Goal: Book appointment/travel/reservation

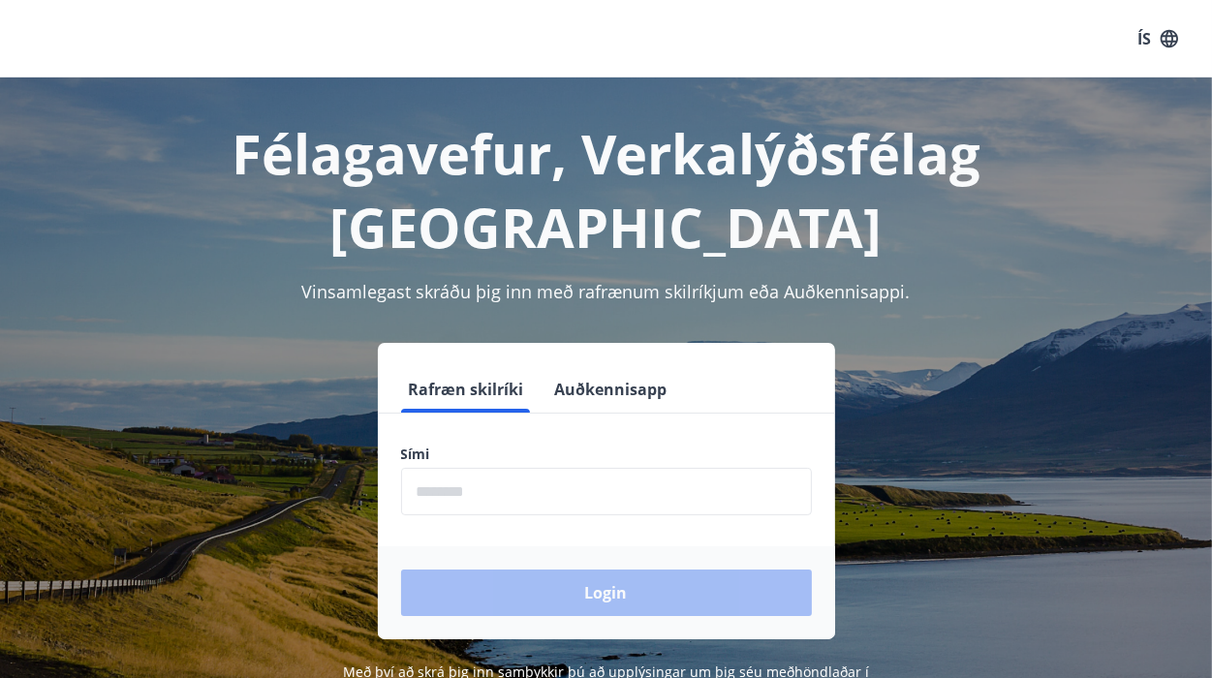
click at [501, 445] on label "Sími" at bounding box center [606, 454] width 411 height 19
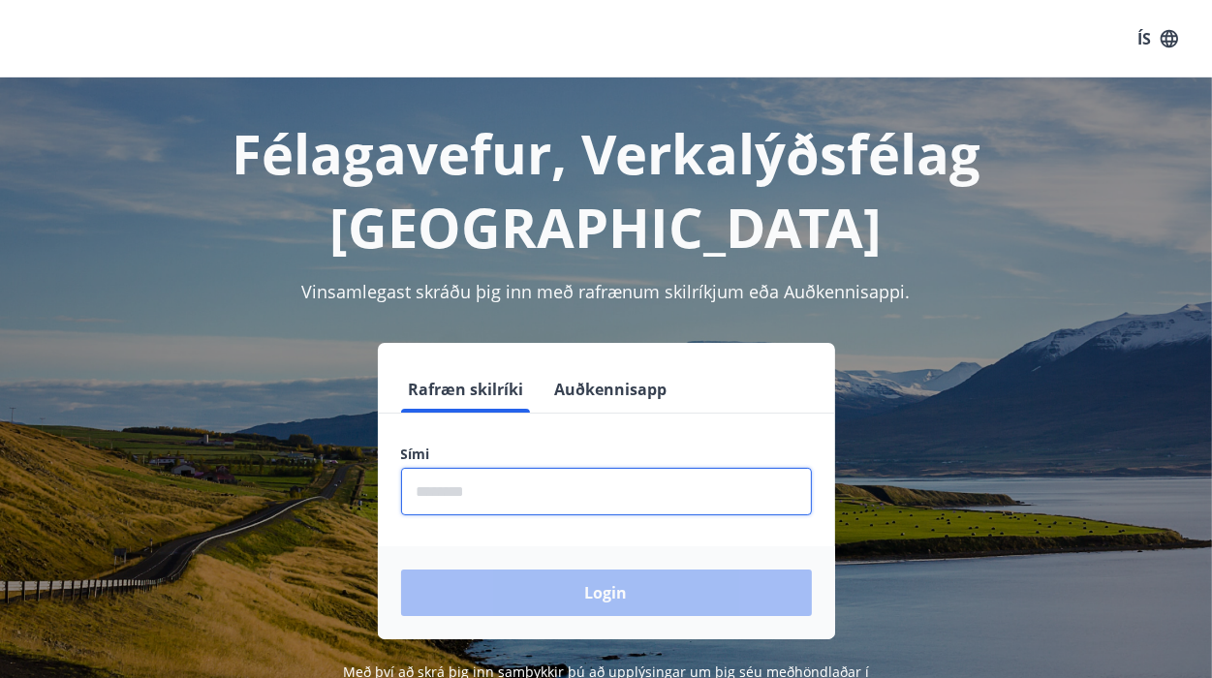
click at [487, 468] on input "phone" at bounding box center [606, 491] width 411 height 47
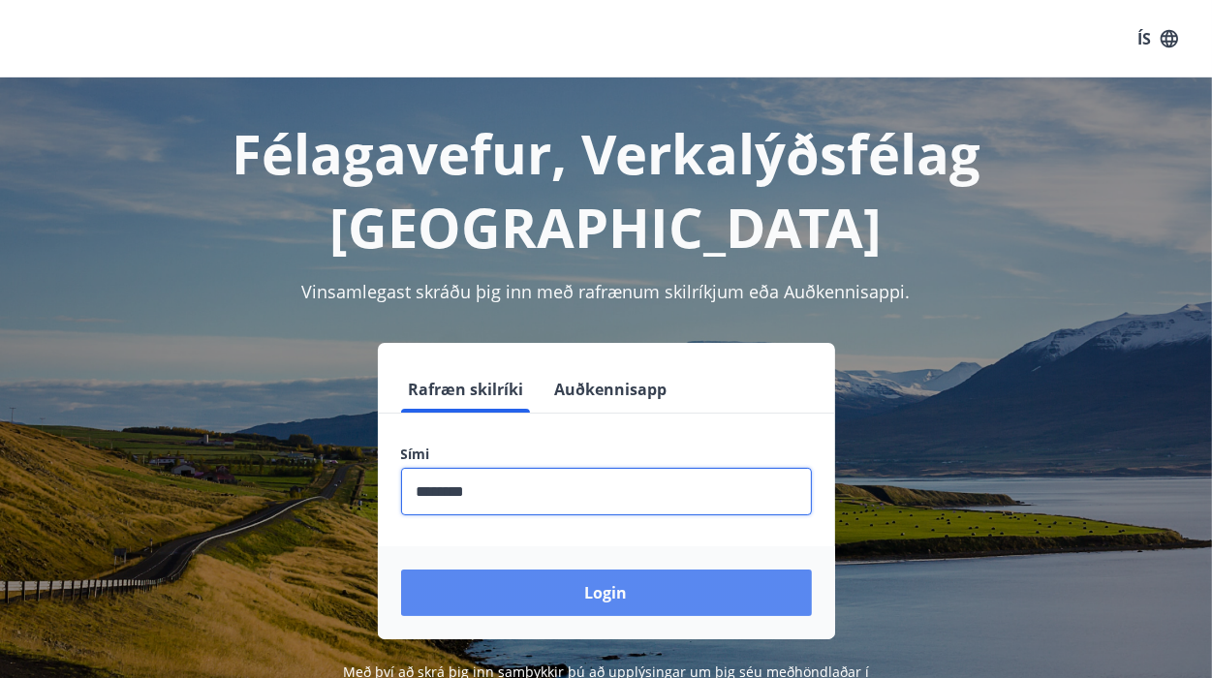
type input "********"
click at [595, 570] on button "Login" at bounding box center [606, 593] width 411 height 47
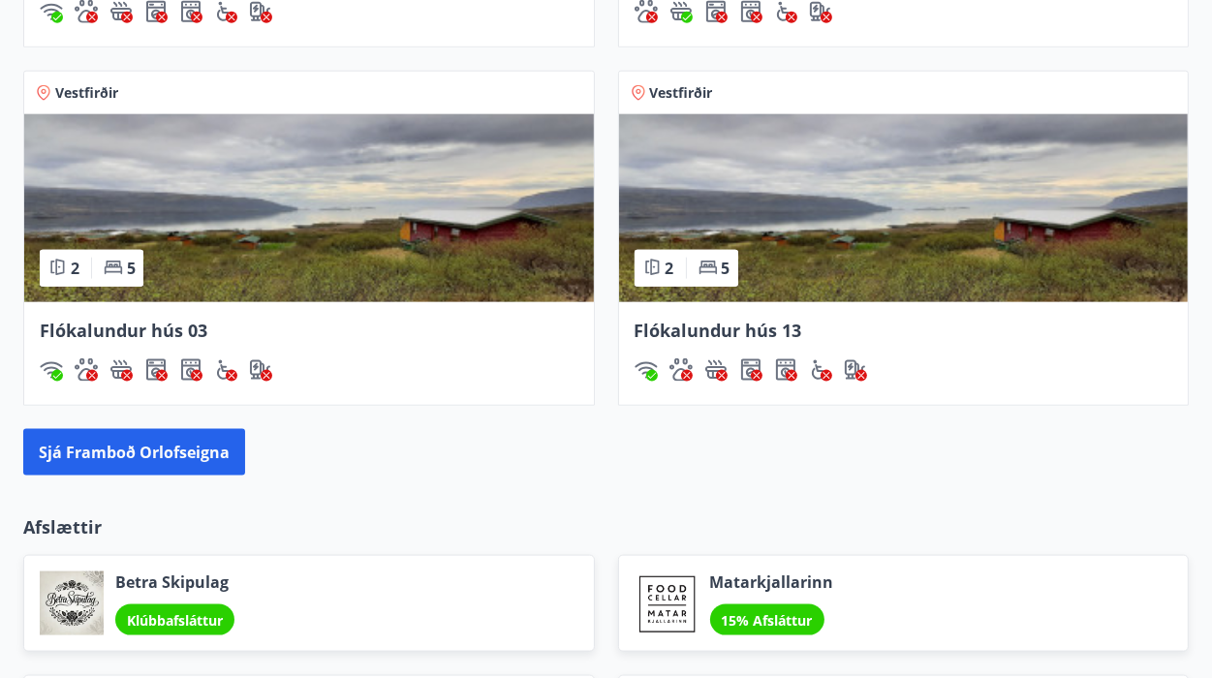
scroll to position [2149, 0]
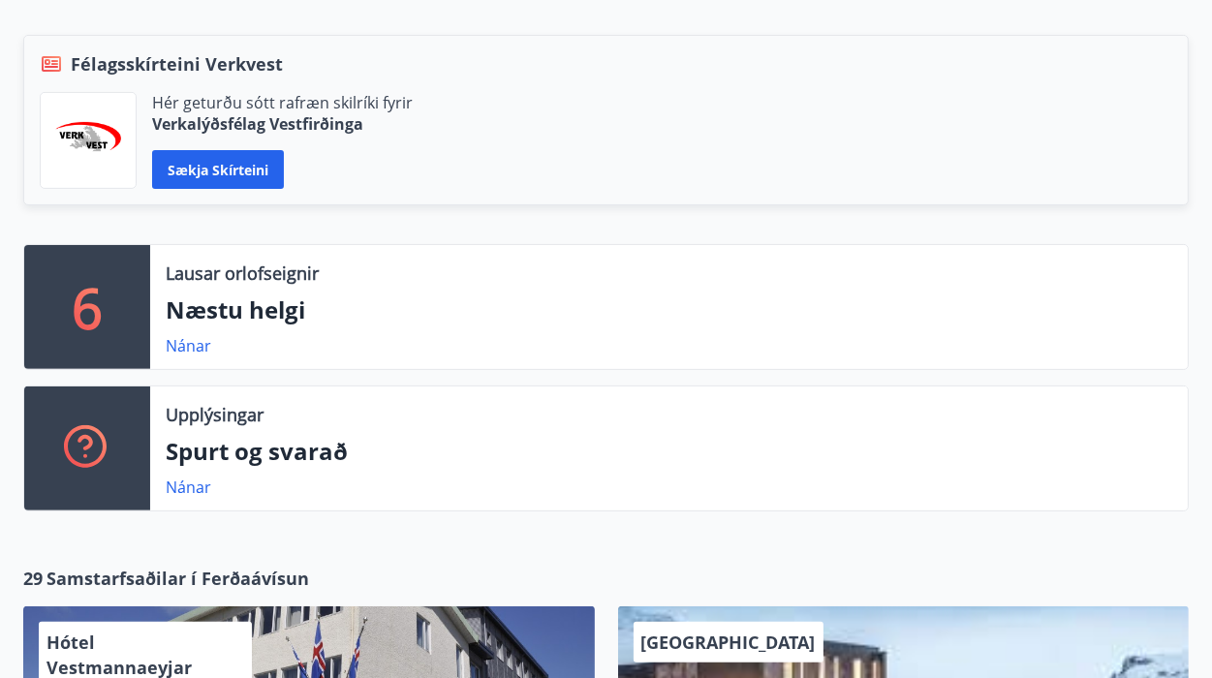
scroll to position [421, 0]
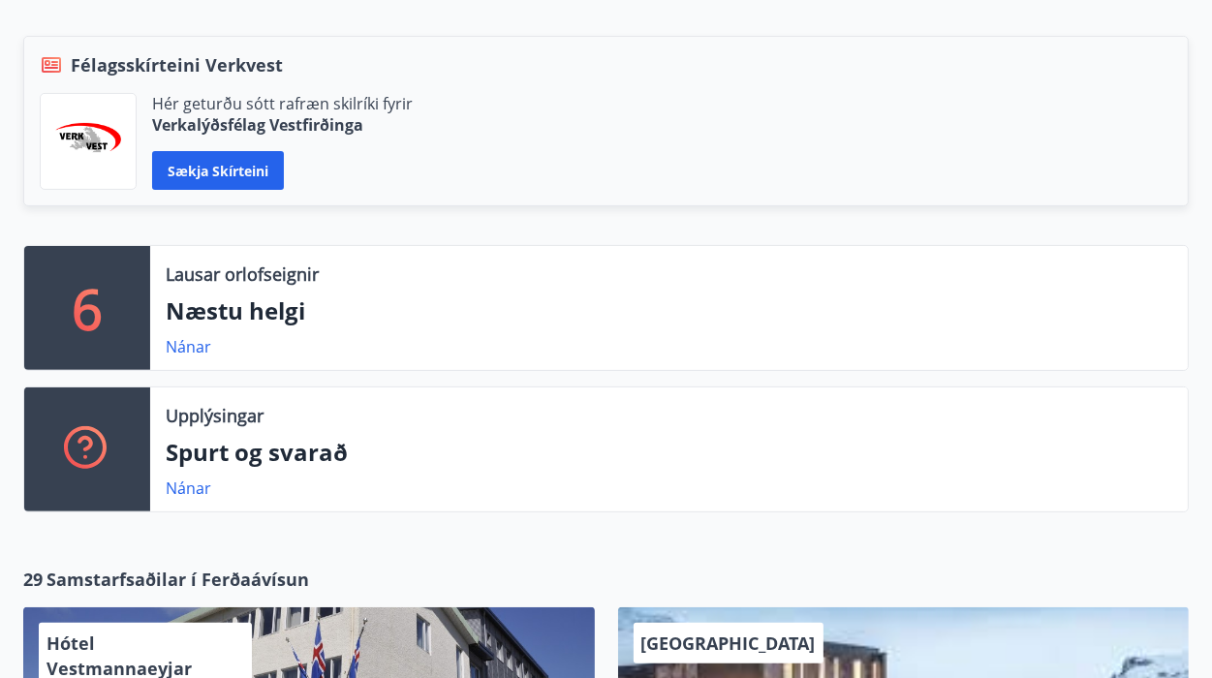
click at [125, 291] on div "6" at bounding box center [87, 308] width 126 height 124
click at [200, 346] on link "Nánar" at bounding box center [189, 346] width 46 height 21
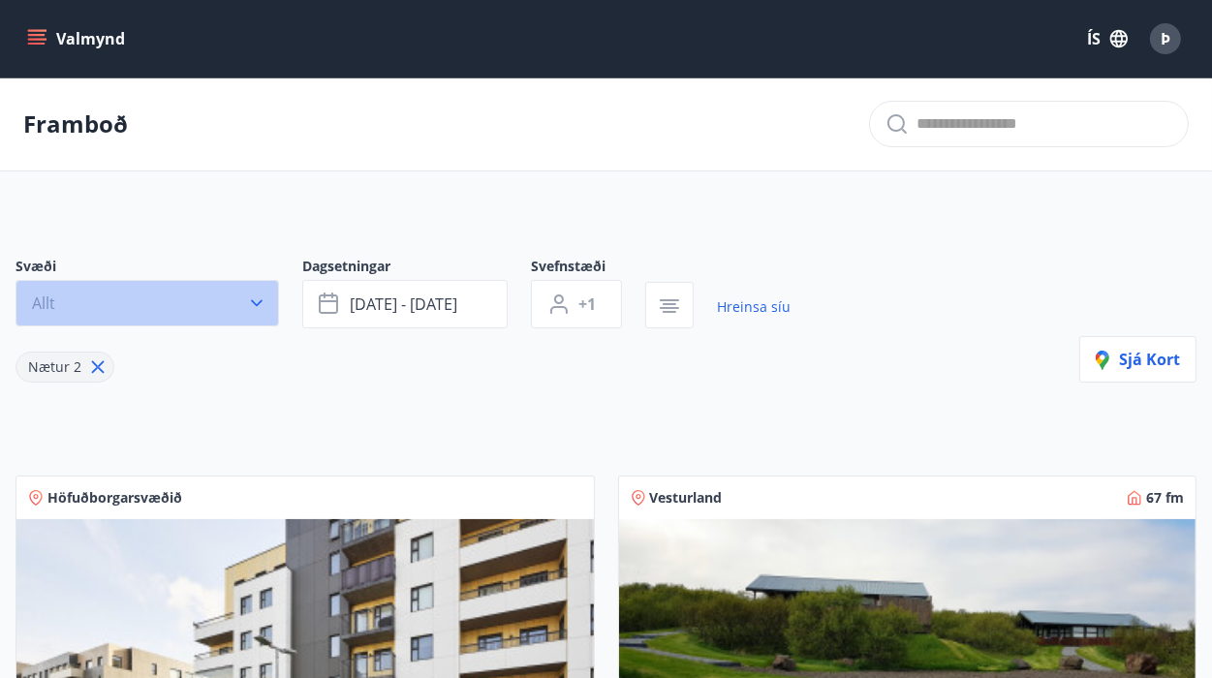
drag, startPoint x: 257, startPoint y: 303, endPoint x: 273, endPoint y: 326, distance: 27.7
click at [258, 303] on icon "button" at bounding box center [256, 303] width 19 height 19
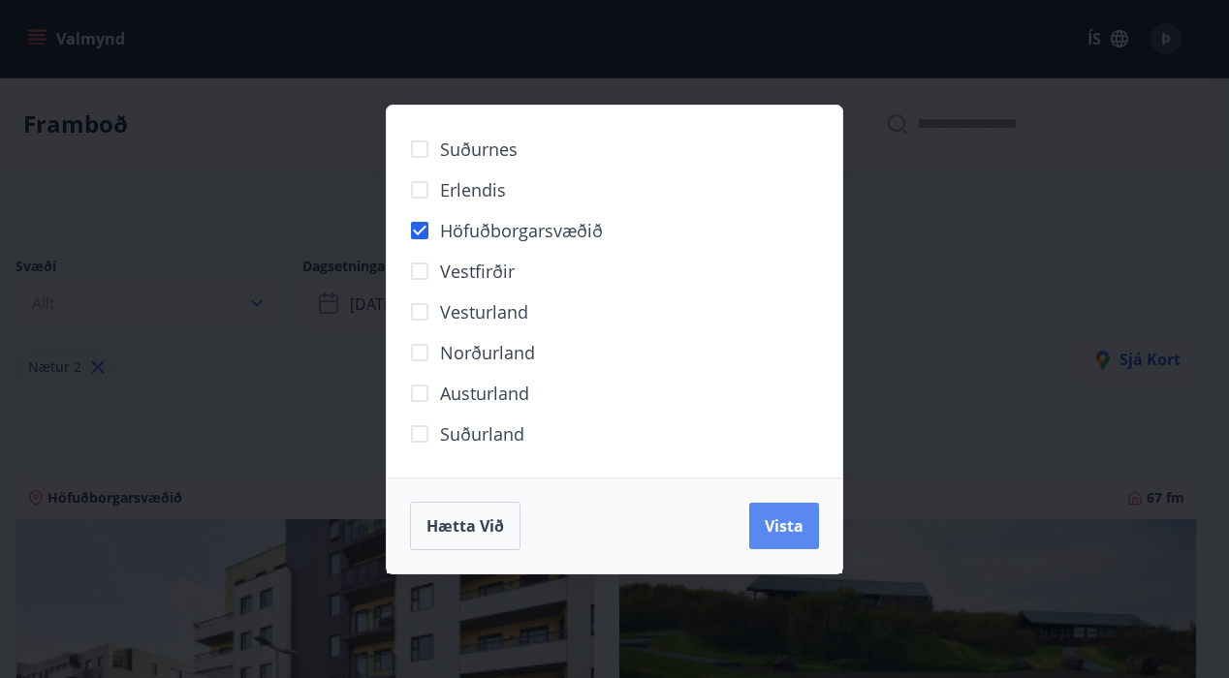
click at [785, 517] on span "Vista" at bounding box center [784, 526] width 39 height 21
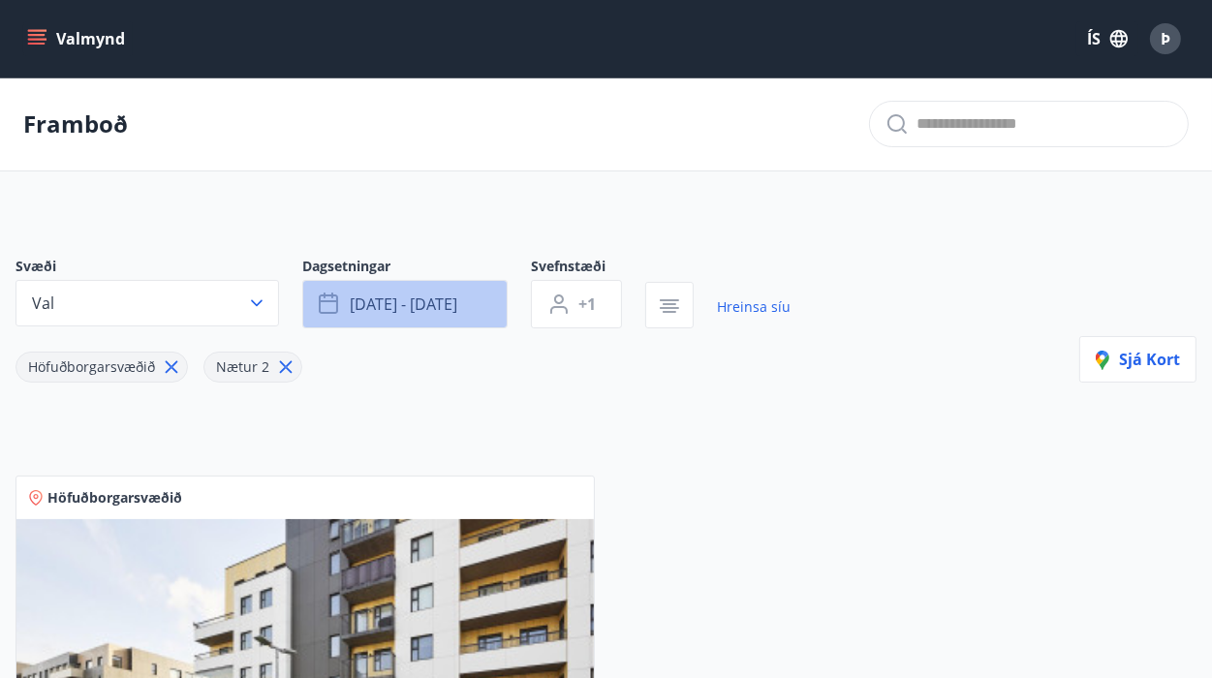
click at [456, 312] on span "ágú 29 - sep 01" at bounding box center [404, 304] width 108 height 21
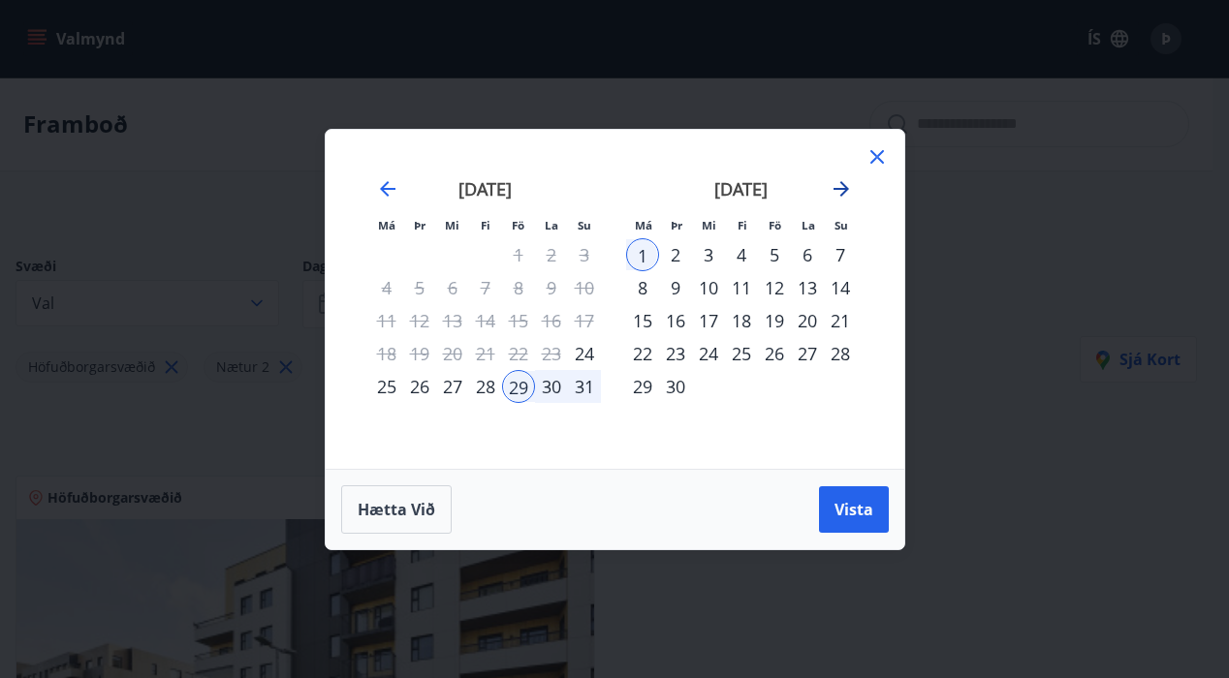
click at [841, 181] on icon "Move forward to switch to the next month." at bounding box center [841, 188] width 23 height 23
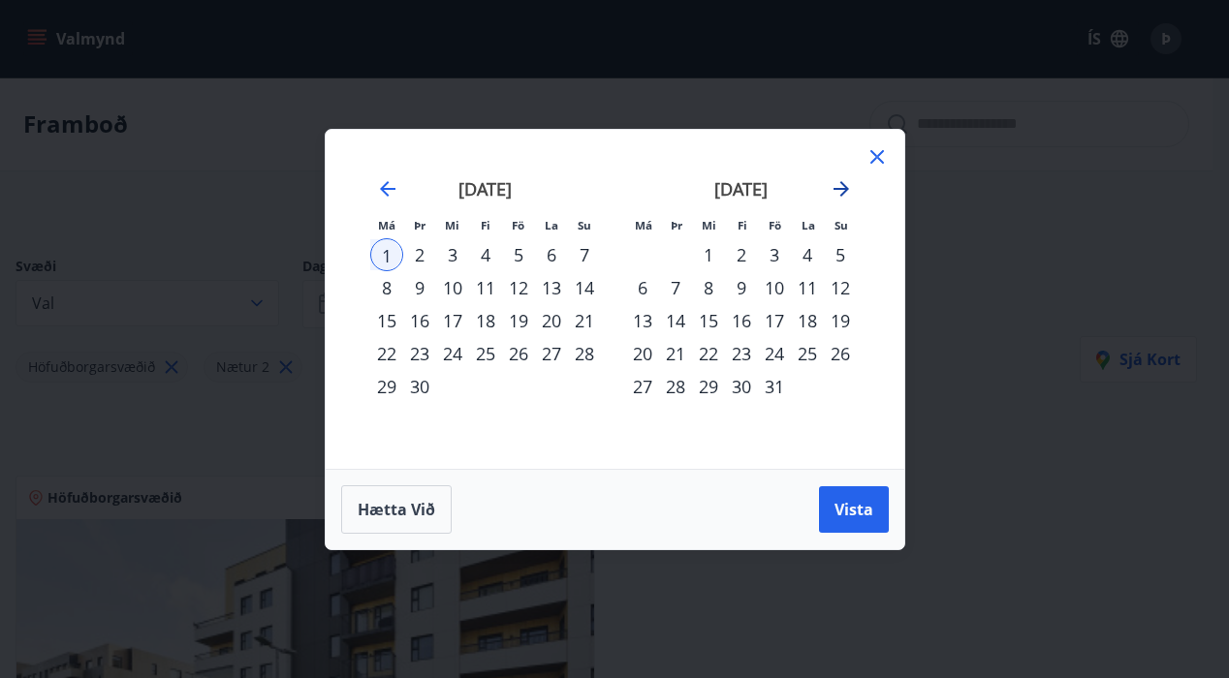
click at [835, 184] on icon "Move forward to switch to the next month." at bounding box center [841, 188] width 23 height 23
click at [774, 292] on div "7" at bounding box center [774, 287] width 33 height 33
click at [643, 322] on div "10" at bounding box center [642, 320] width 33 height 33
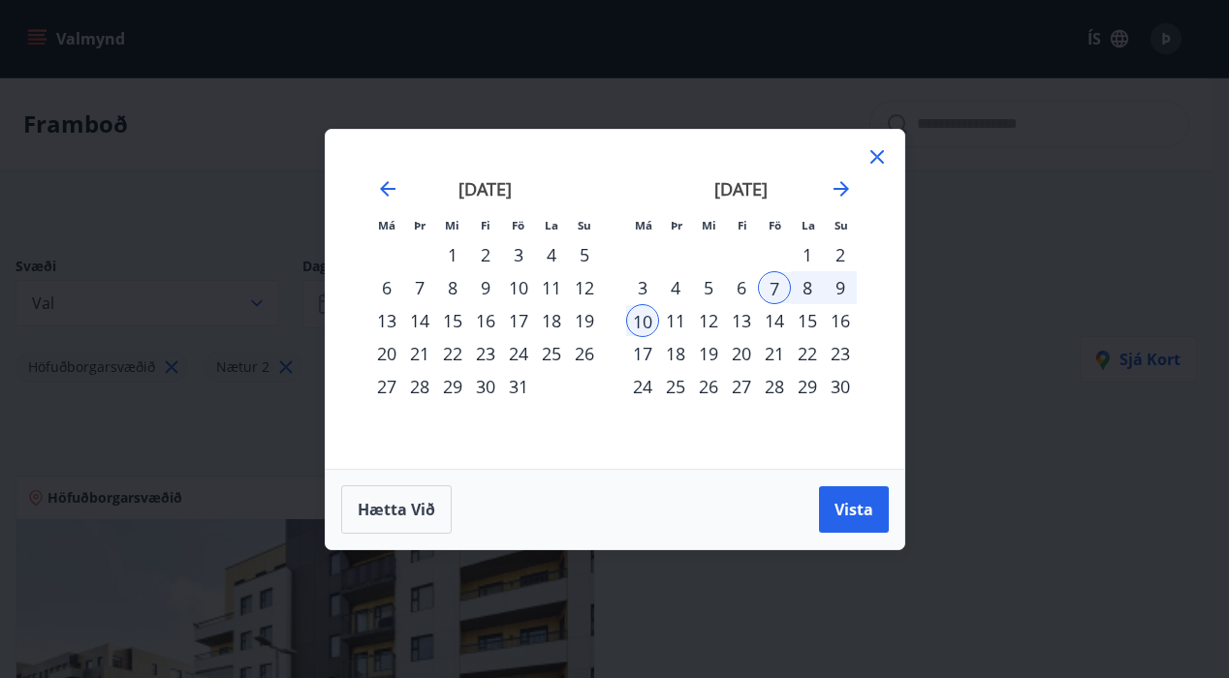
click at [739, 283] on div "6" at bounding box center [741, 287] width 33 height 33
click at [848, 286] on div "9" at bounding box center [840, 287] width 33 height 33
click at [871, 499] on span "Vista" at bounding box center [853, 509] width 39 height 21
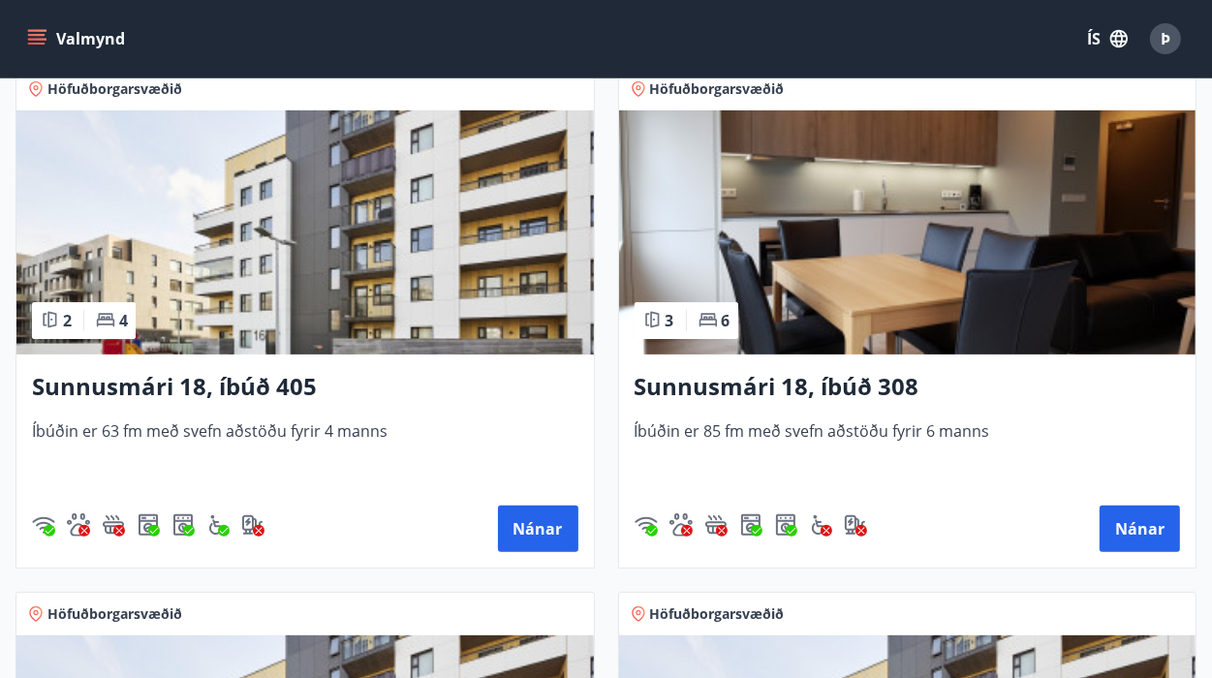
scroll to position [306, 0]
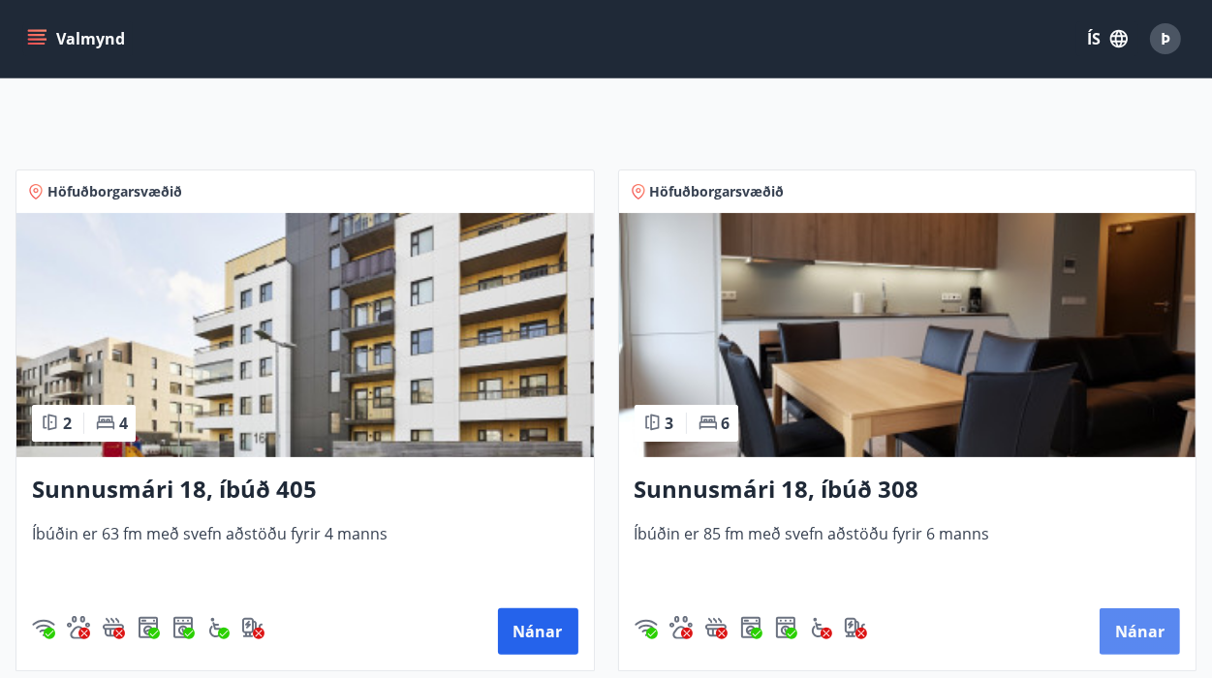
click at [1144, 624] on button "Nánar" at bounding box center [1140, 632] width 80 height 47
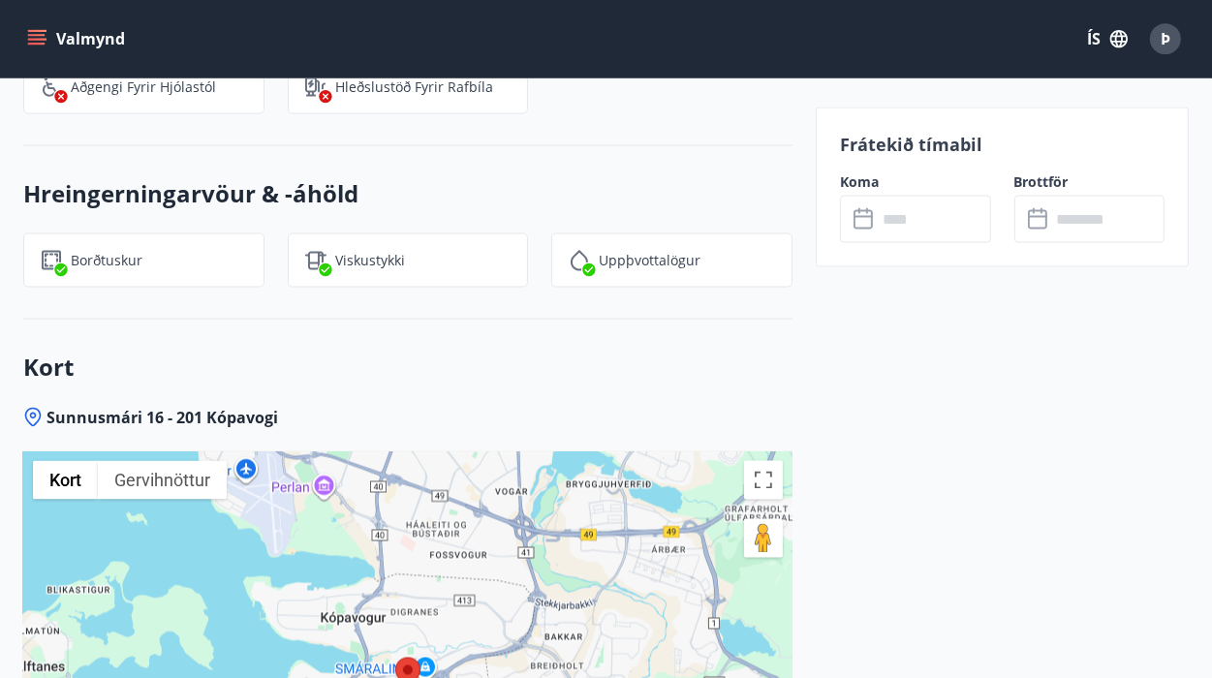
scroll to position [3050, 0]
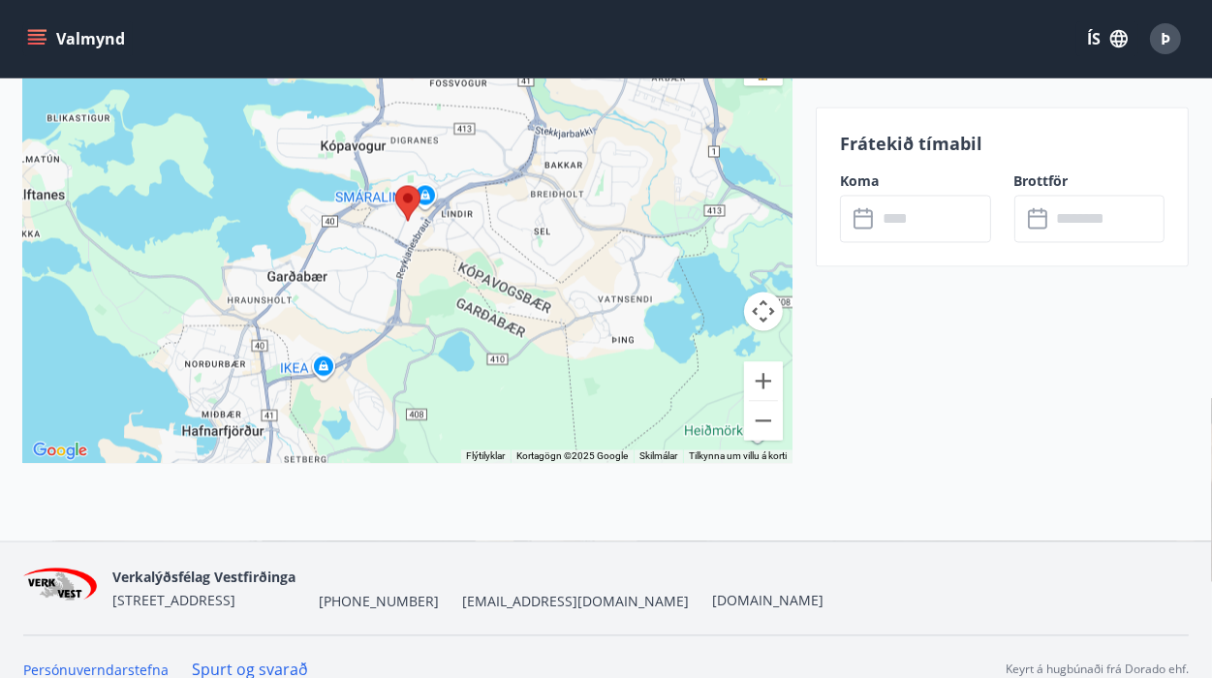
click at [863, 231] on div "​ ​" at bounding box center [915, 218] width 151 height 47
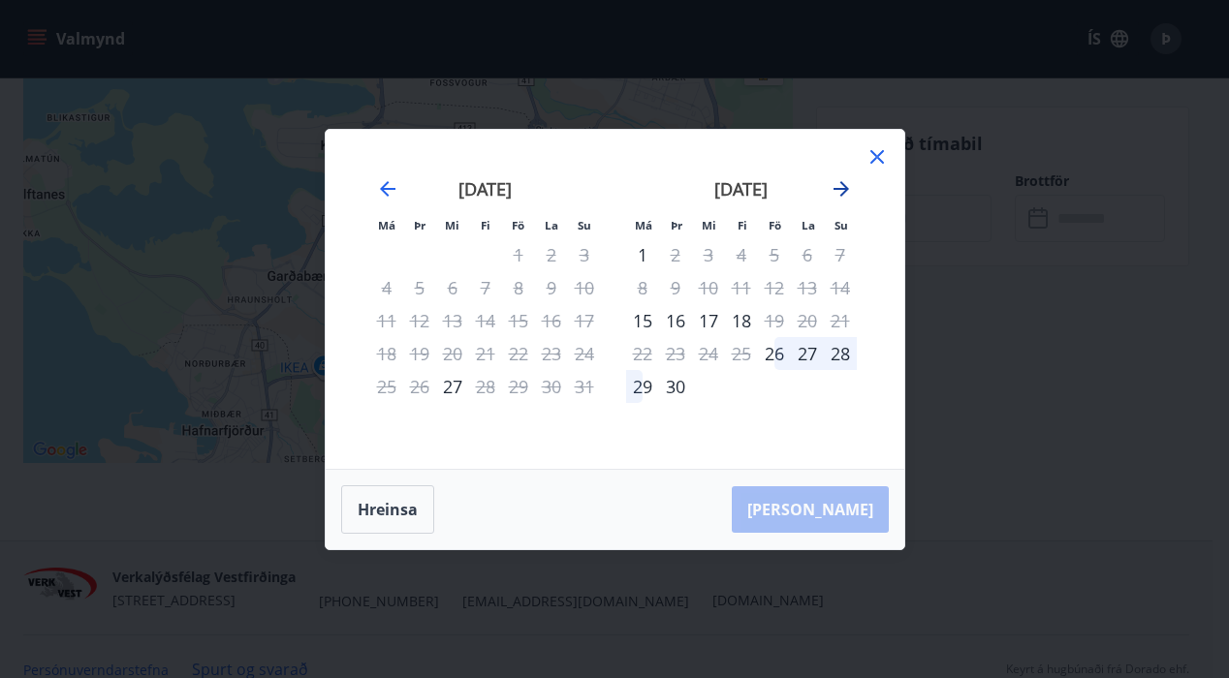
click at [851, 189] on icon "Move forward to switch to the next month." at bounding box center [841, 188] width 23 height 23
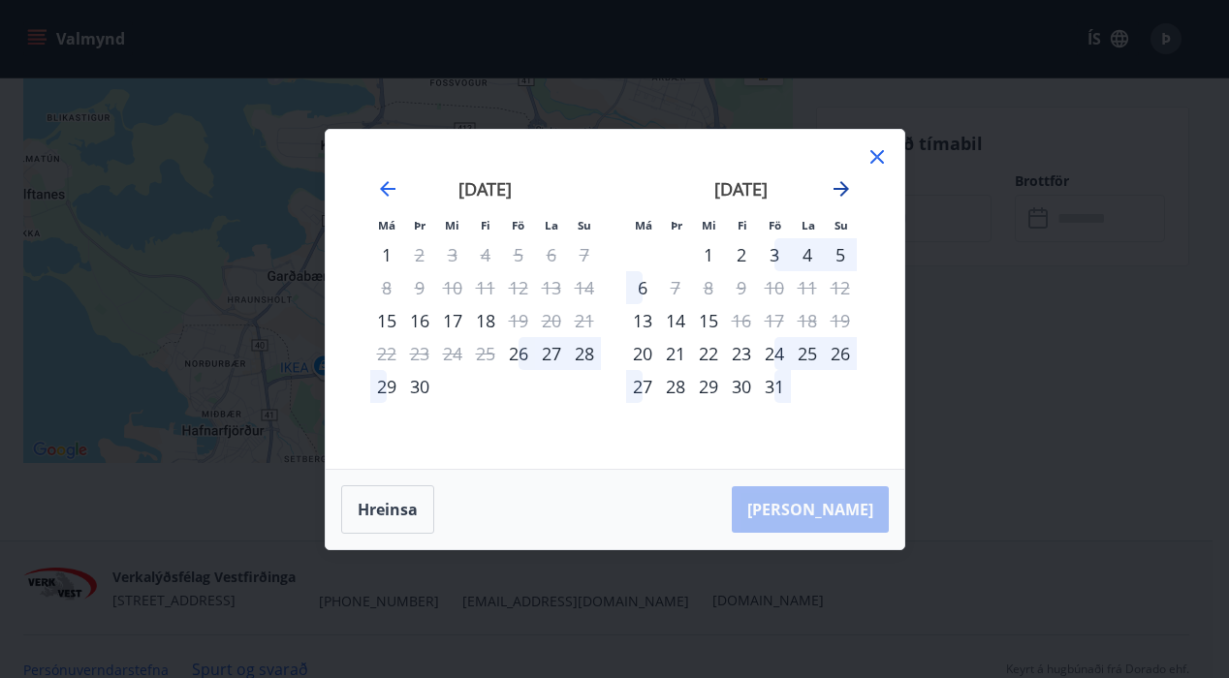
click at [851, 189] on icon "Move forward to switch to the next month." at bounding box center [841, 188] width 23 height 23
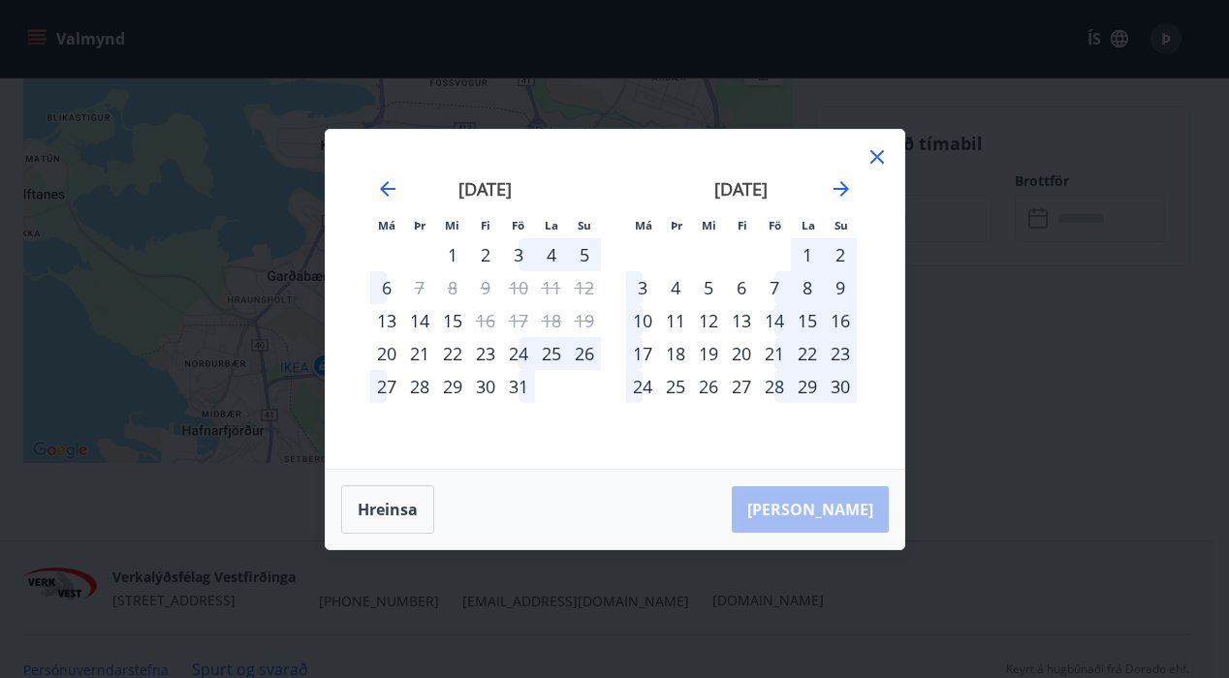
click at [743, 289] on div "6" at bounding box center [741, 287] width 33 height 33
click at [742, 288] on div "6" at bounding box center [741, 287] width 33 height 33
click at [777, 286] on div "7" at bounding box center [774, 287] width 33 height 33
click at [771, 281] on div "7" at bounding box center [774, 287] width 33 height 33
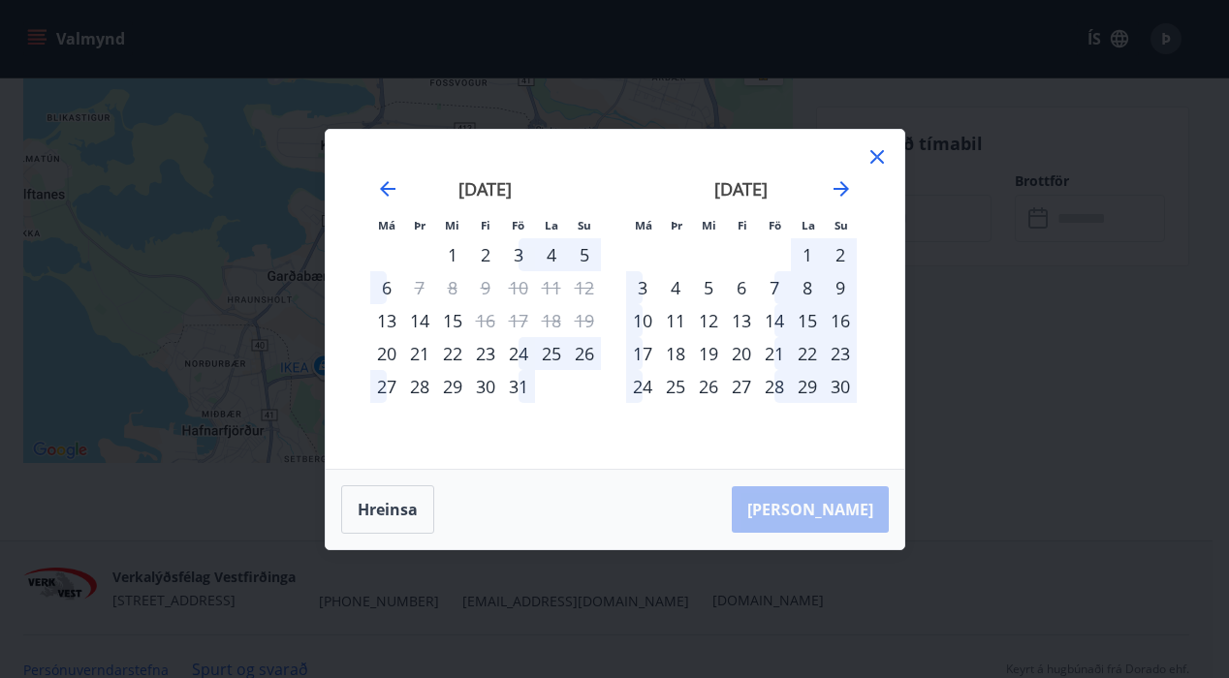
click at [844, 286] on div "9" at bounding box center [840, 287] width 33 height 33
click at [808, 287] on div "8" at bounding box center [807, 287] width 33 height 33
click at [770, 281] on div "7" at bounding box center [774, 287] width 33 height 33
click at [772, 290] on div "7" at bounding box center [774, 287] width 33 height 33
click at [877, 157] on icon at bounding box center [876, 156] width 3 height 3
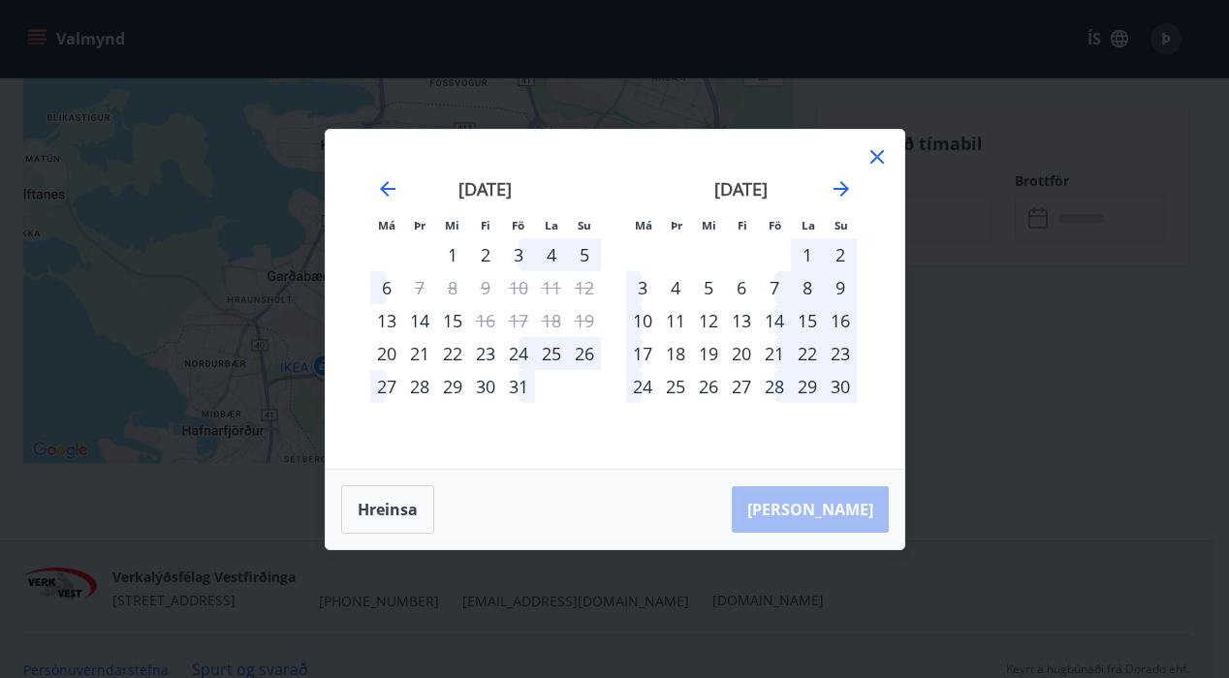
click at [875, 157] on icon at bounding box center [877, 156] width 23 height 23
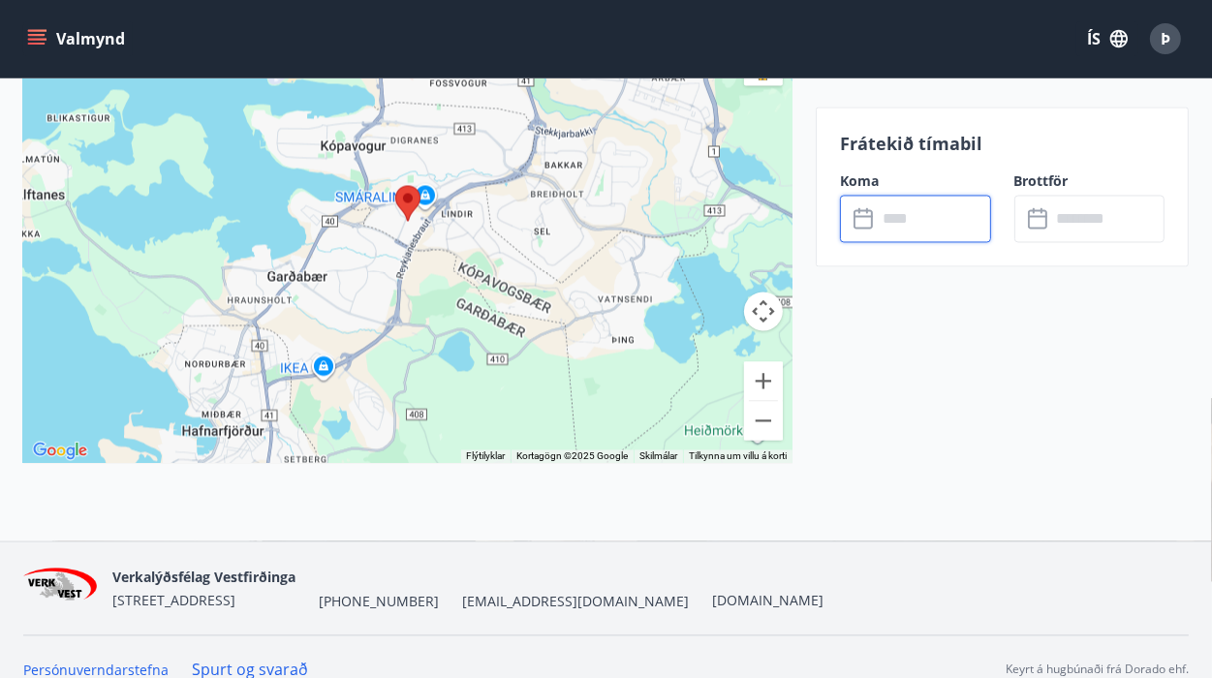
click at [883, 217] on input "text" at bounding box center [934, 218] width 114 height 47
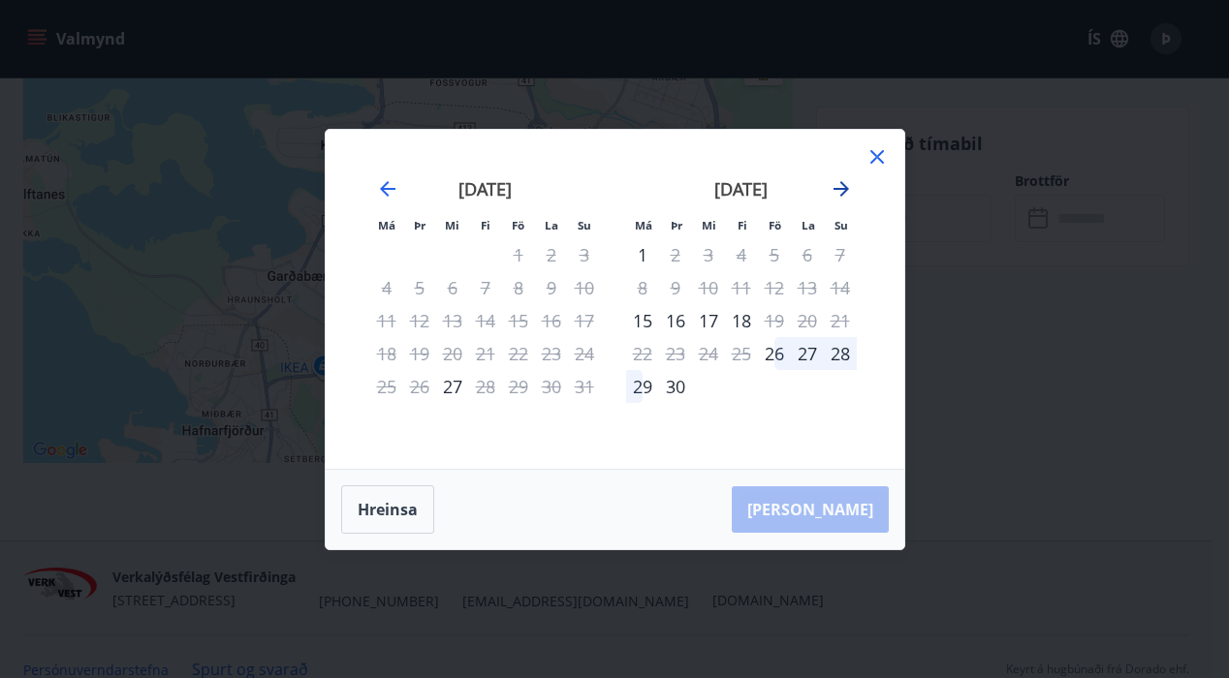
click at [843, 188] on icon "Move forward to switch to the next month." at bounding box center [841, 188] width 23 height 23
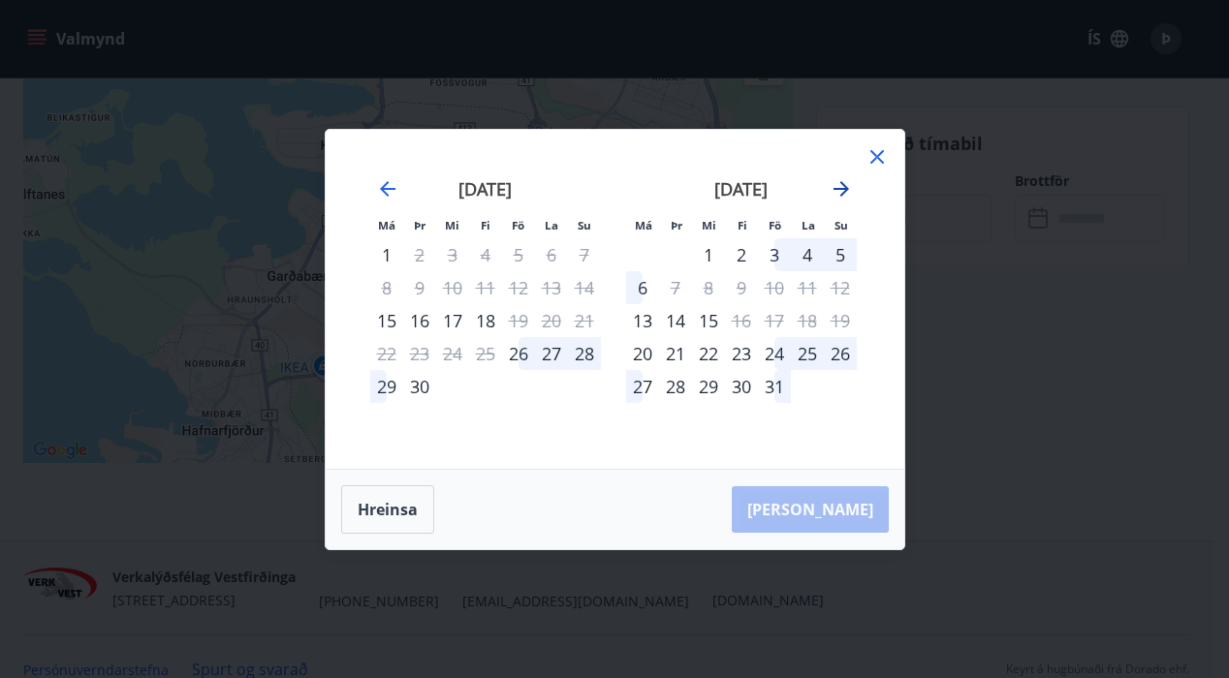
click at [831, 192] on icon "Move forward to switch to the next month." at bounding box center [841, 188] width 23 height 23
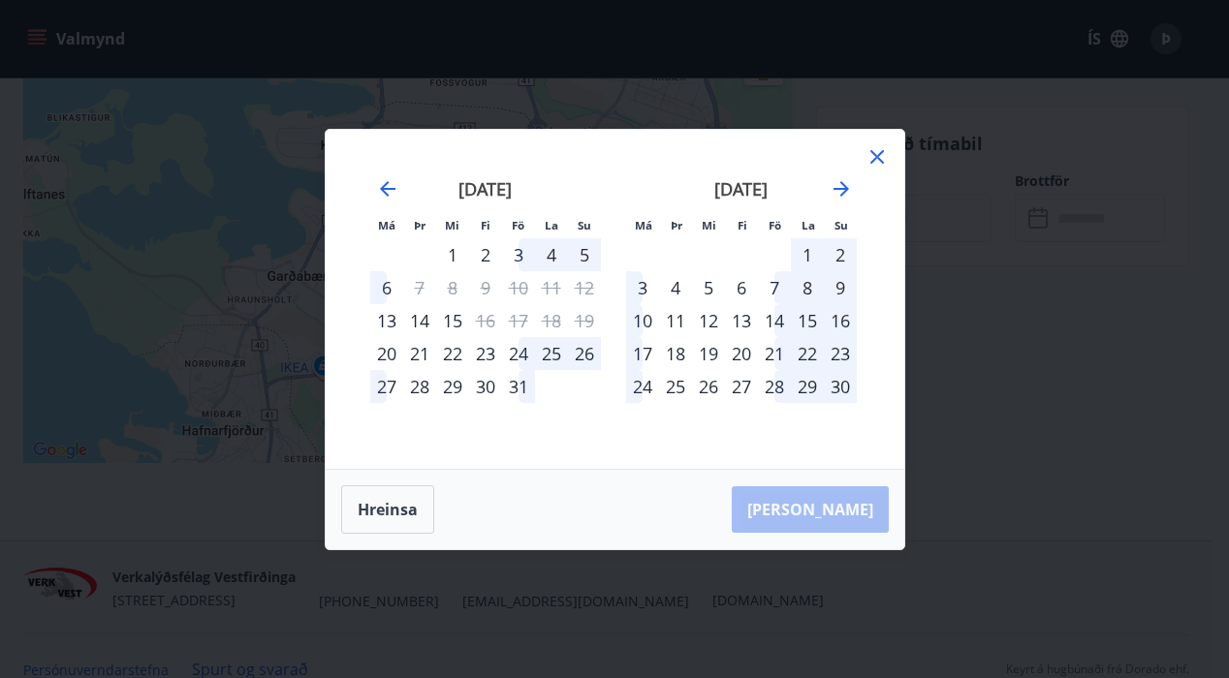
click at [773, 284] on div "7" at bounding box center [774, 287] width 33 height 33
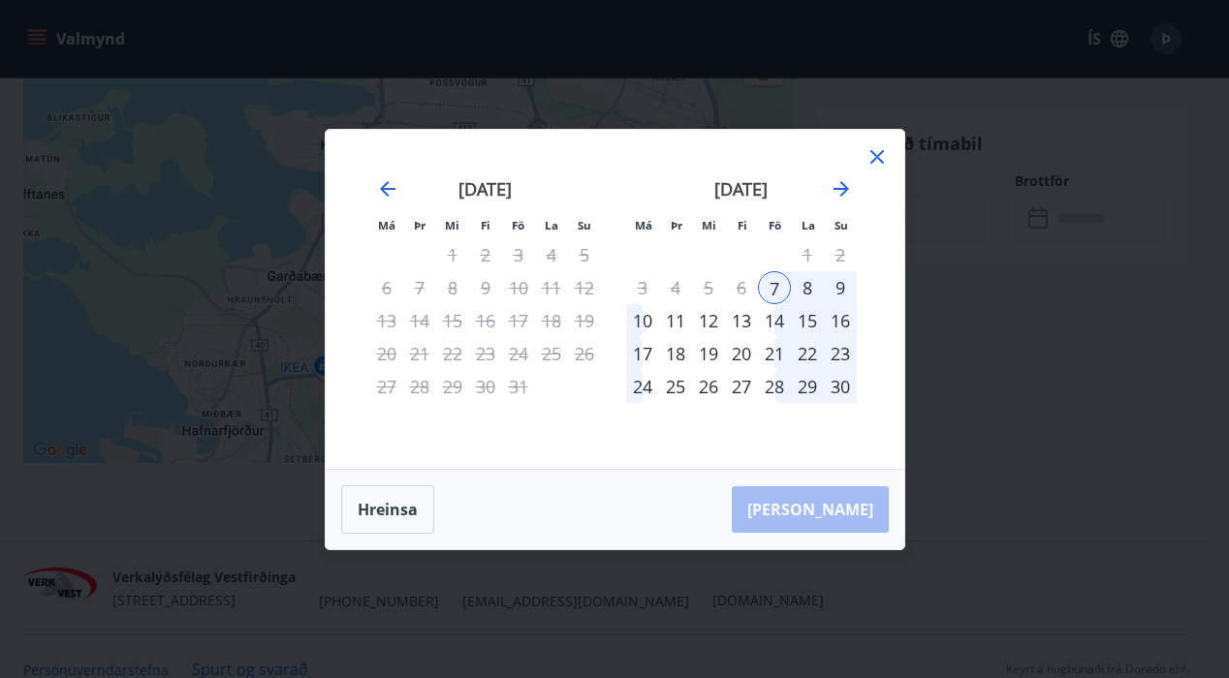
click at [638, 316] on div "10" at bounding box center [642, 320] width 33 height 33
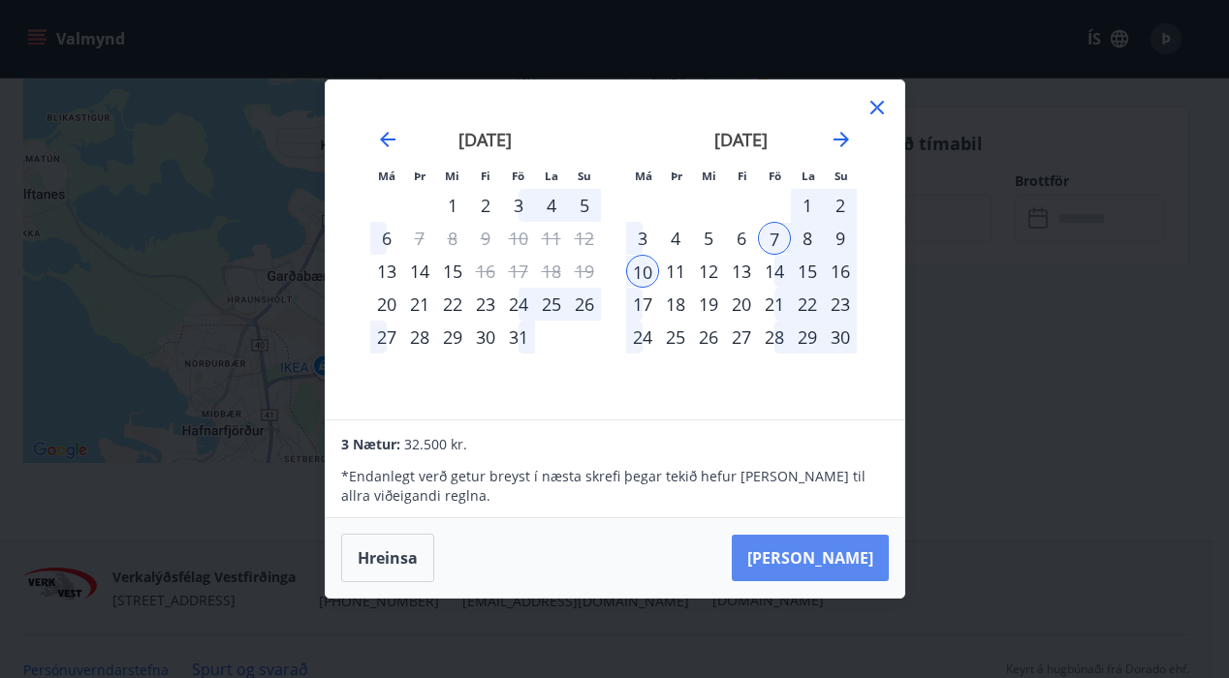
click at [649, 318] on div "17" at bounding box center [642, 304] width 33 height 33
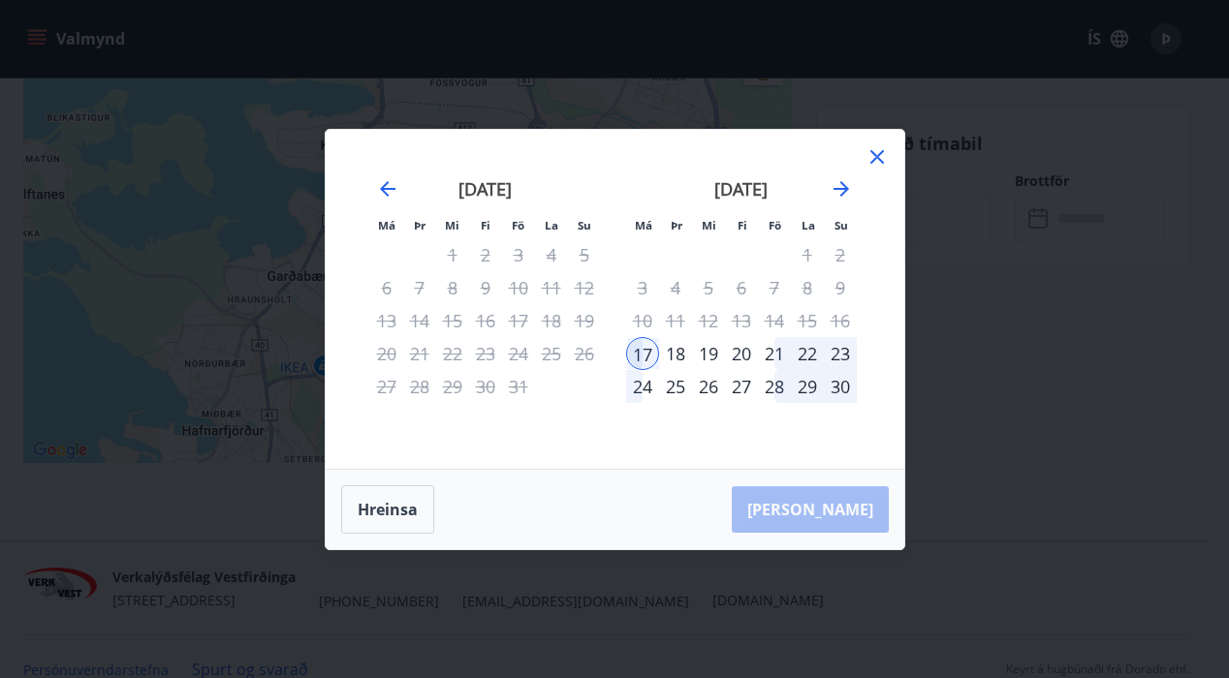
click at [768, 283] on div "7" at bounding box center [774, 287] width 33 height 33
drag, startPoint x: 846, startPoint y: 505, endPoint x: 958, endPoint y: 308, distance: 226.1
click at [851, 495] on div "Hreinsa Taka Frá" at bounding box center [615, 509] width 579 height 79
click at [882, 153] on icon at bounding box center [877, 157] width 14 height 14
click at [871, 158] on icon at bounding box center [877, 156] width 23 height 23
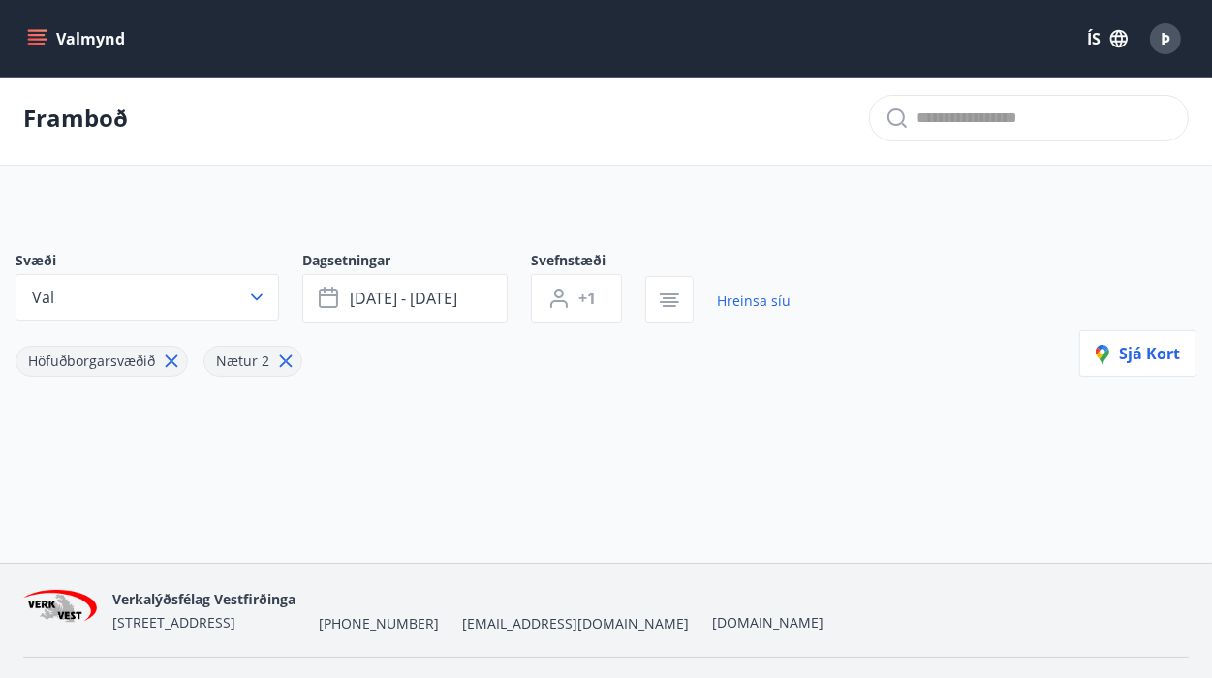
scroll to position [52, 0]
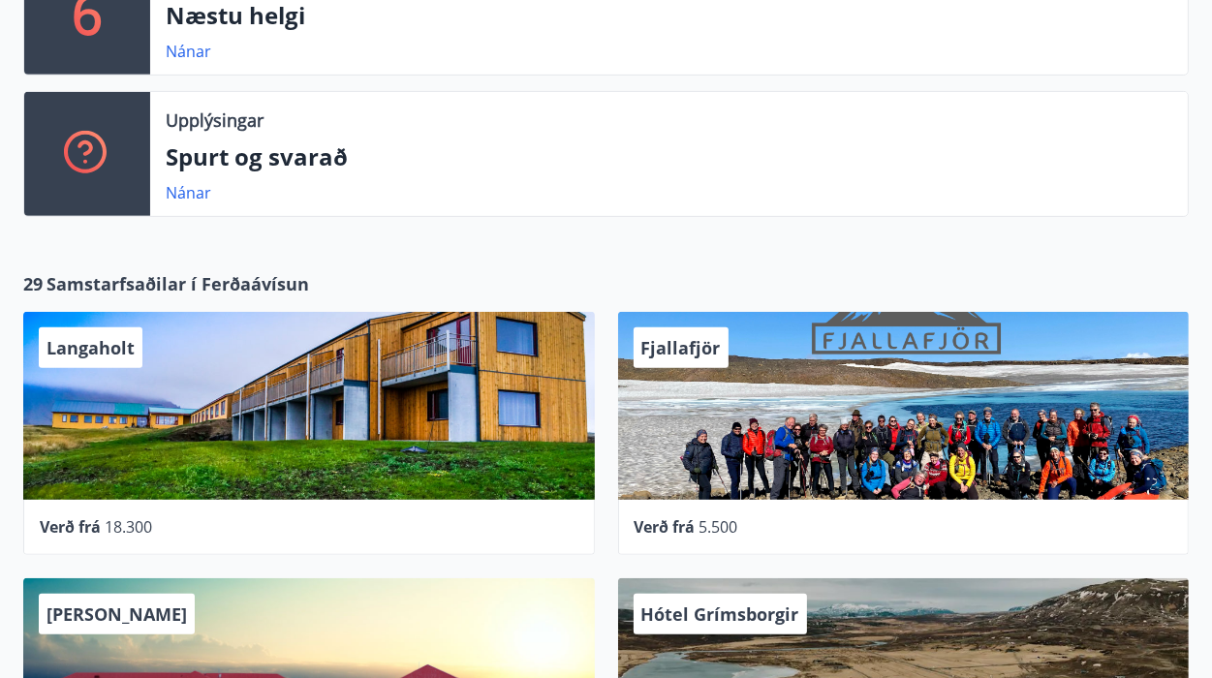
scroll to position [614, 0]
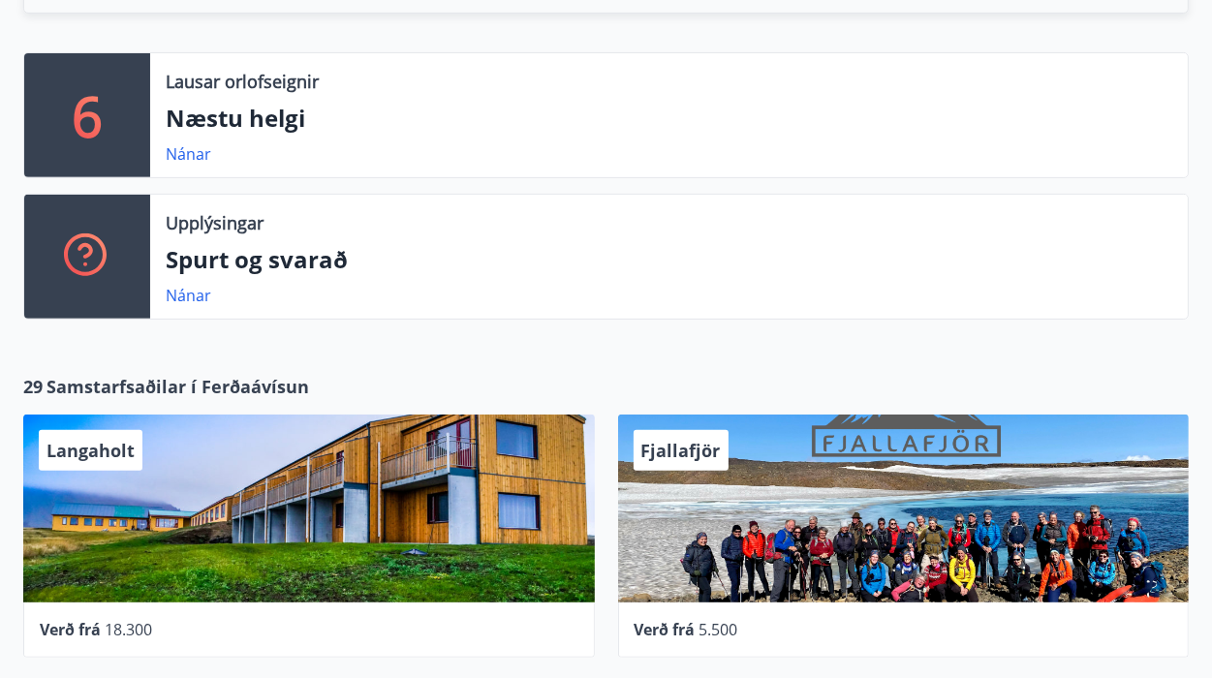
click at [119, 117] on div "6" at bounding box center [87, 115] width 126 height 124
click at [199, 153] on link "Nánar" at bounding box center [189, 153] width 46 height 21
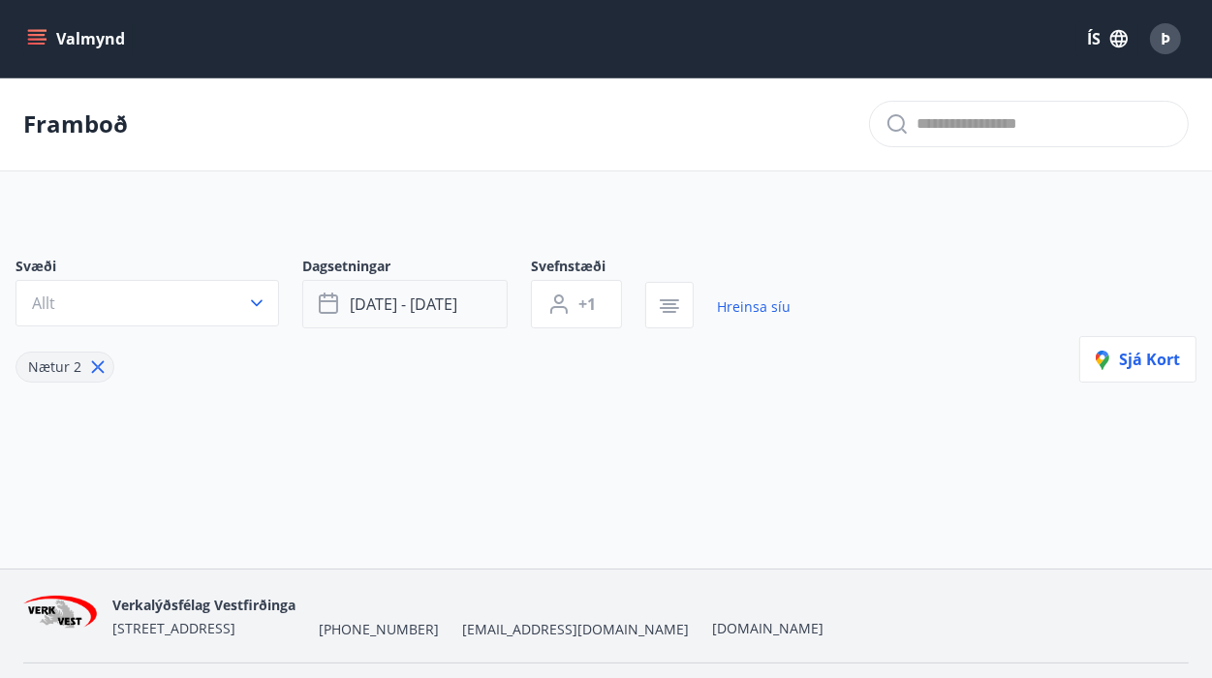
click at [429, 305] on span "ágú 29 - sep 01" at bounding box center [404, 304] width 108 height 21
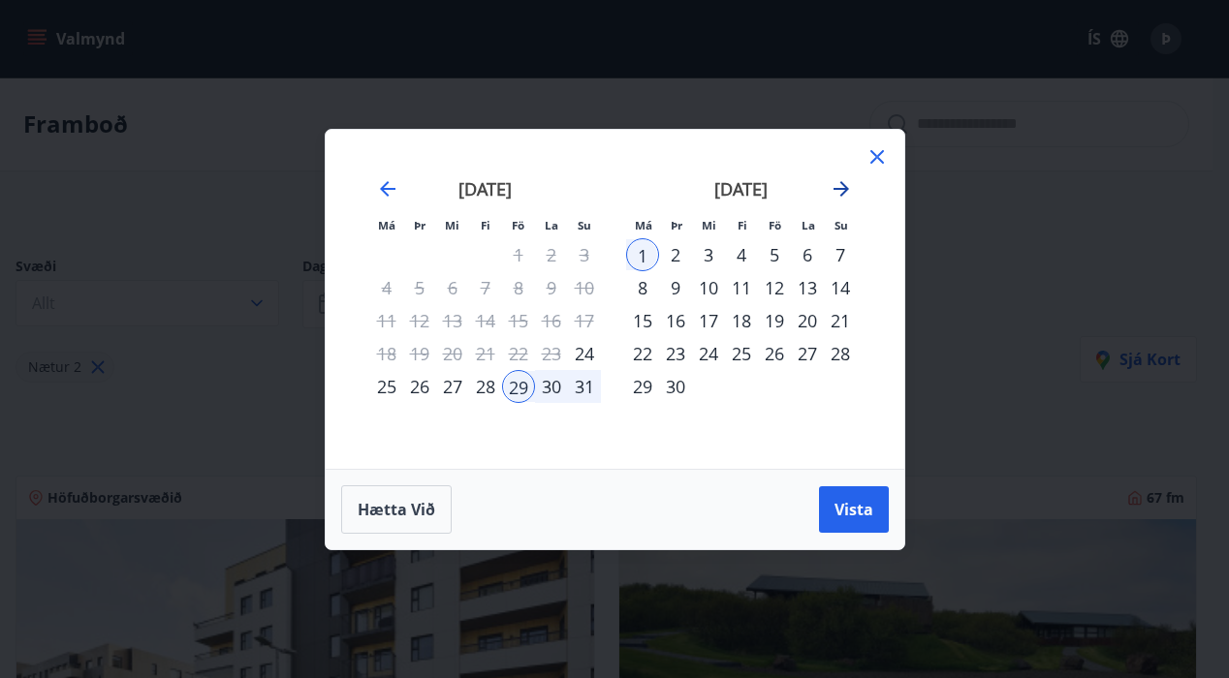
click at [837, 186] on icon "Move forward to switch to the next month." at bounding box center [841, 188] width 23 height 23
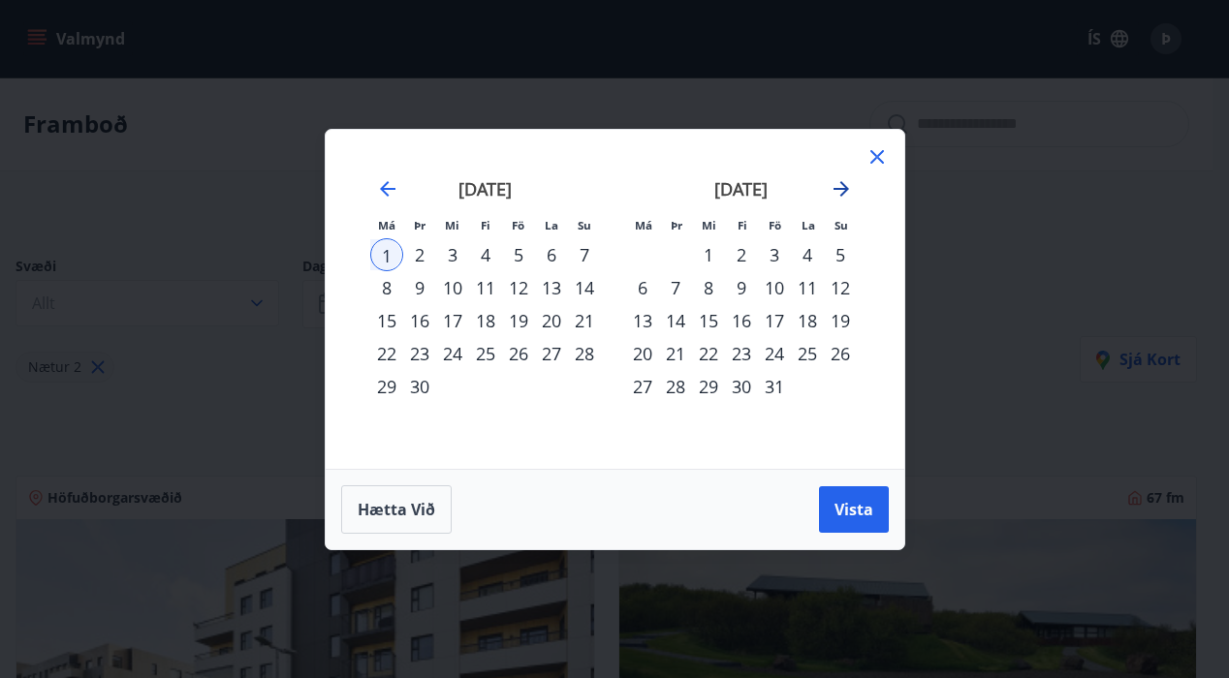
click at [837, 186] on icon "Move forward to switch to the next month." at bounding box center [841, 188] width 23 height 23
click at [777, 283] on div "7" at bounding box center [774, 287] width 33 height 33
click at [647, 320] on div "10" at bounding box center [642, 320] width 33 height 33
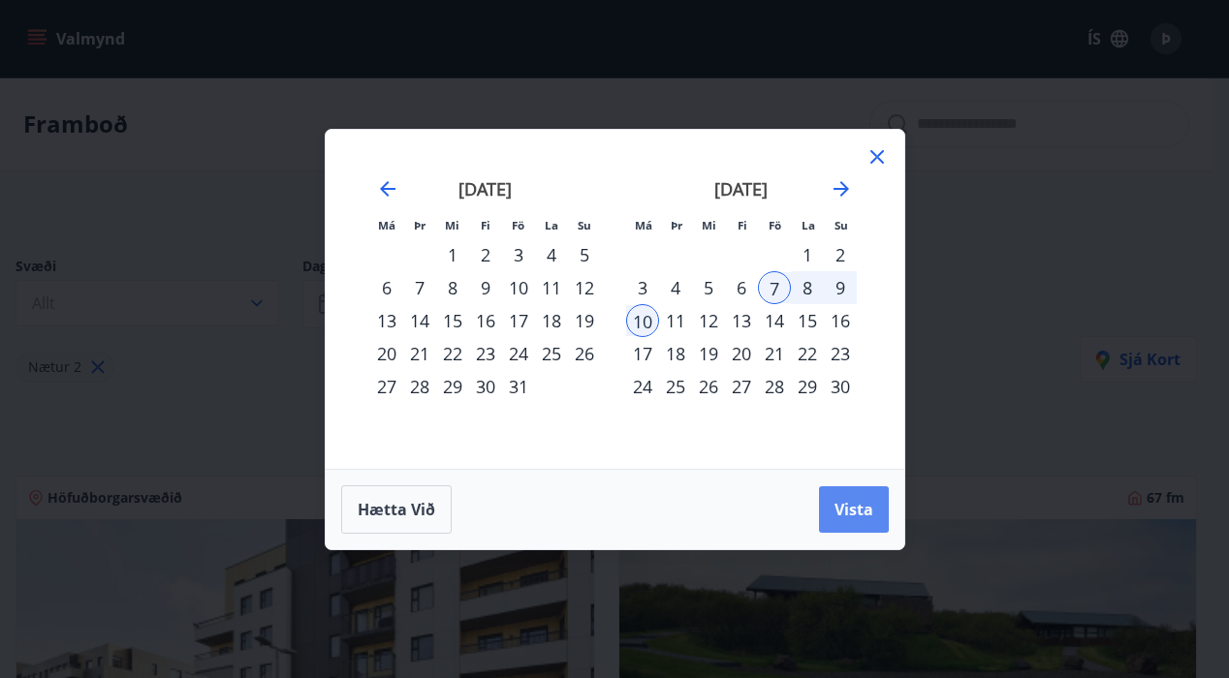
click at [876, 504] on button "Vista" at bounding box center [854, 510] width 70 height 47
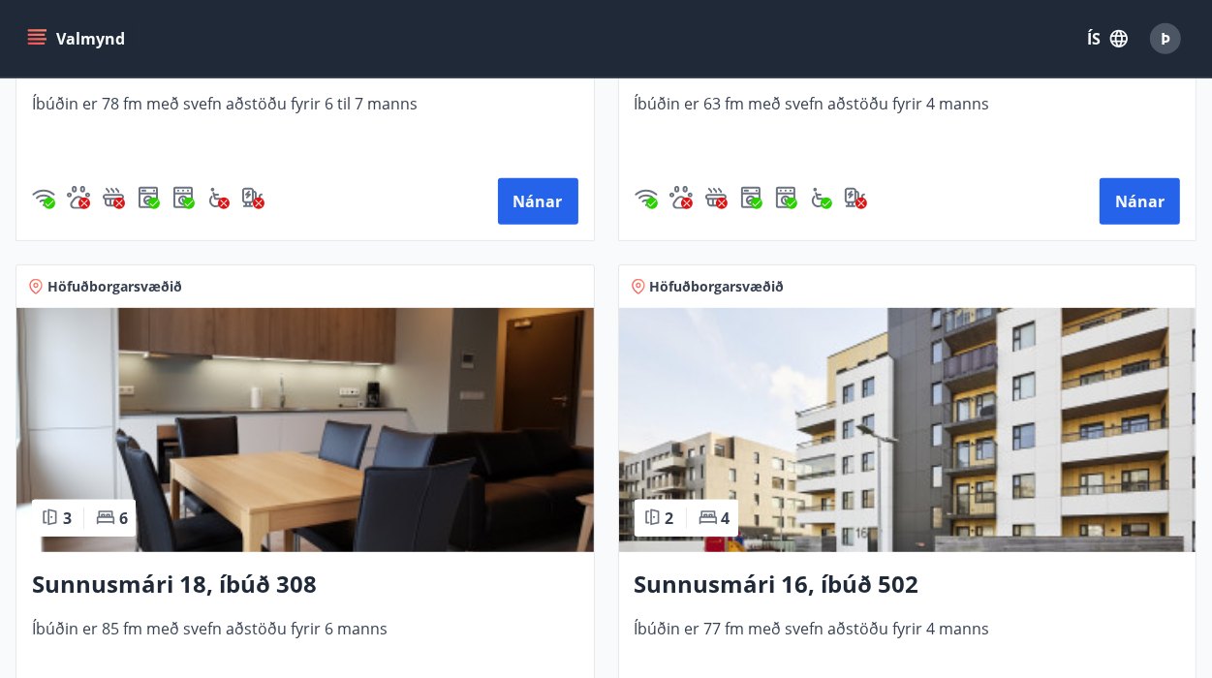
scroll to position [847, 0]
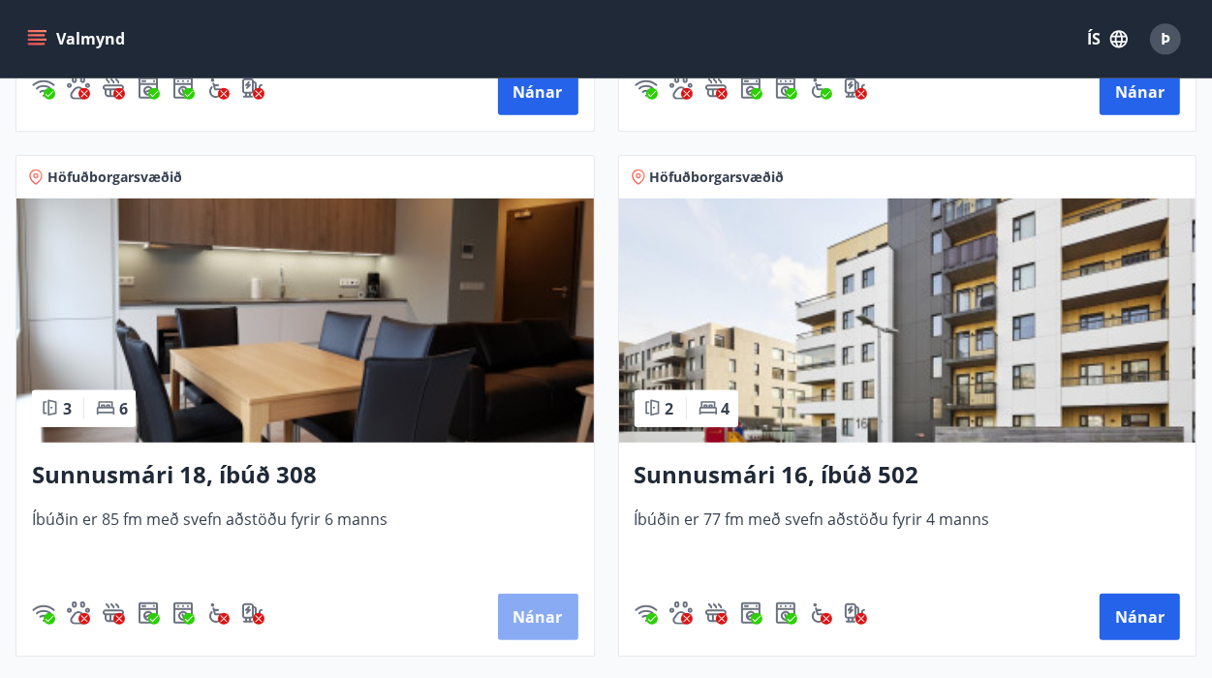
click at [548, 603] on button "Nánar" at bounding box center [538, 616] width 80 height 47
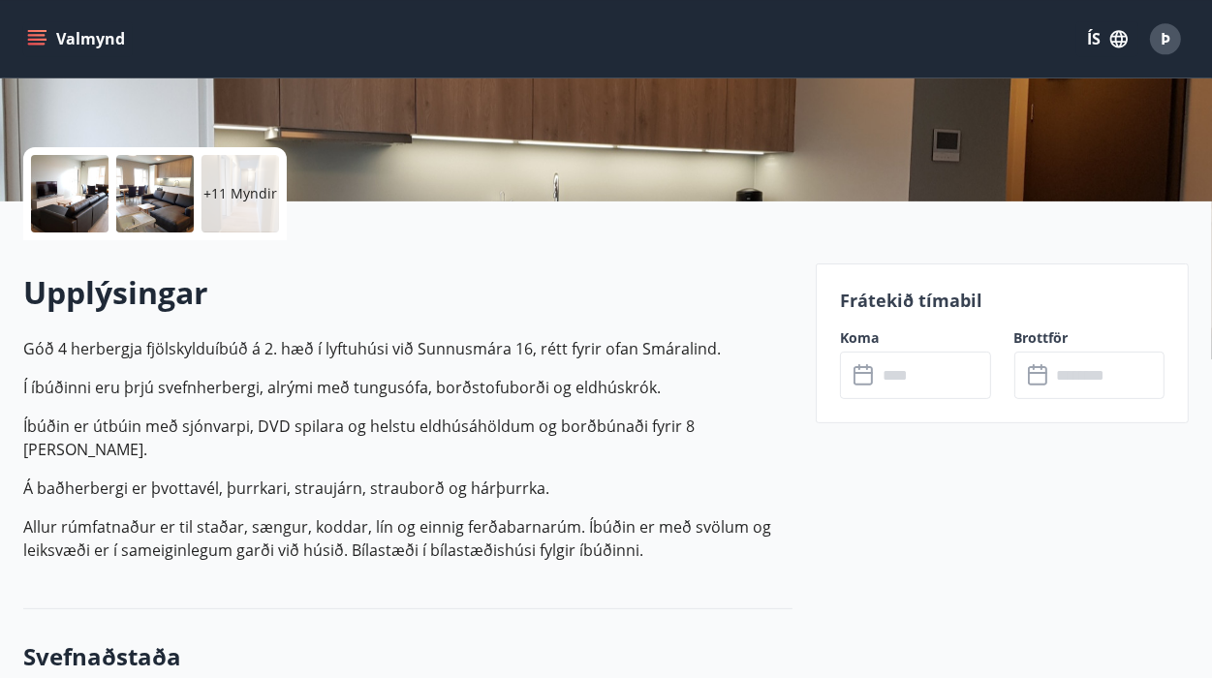
scroll to position [306, 0]
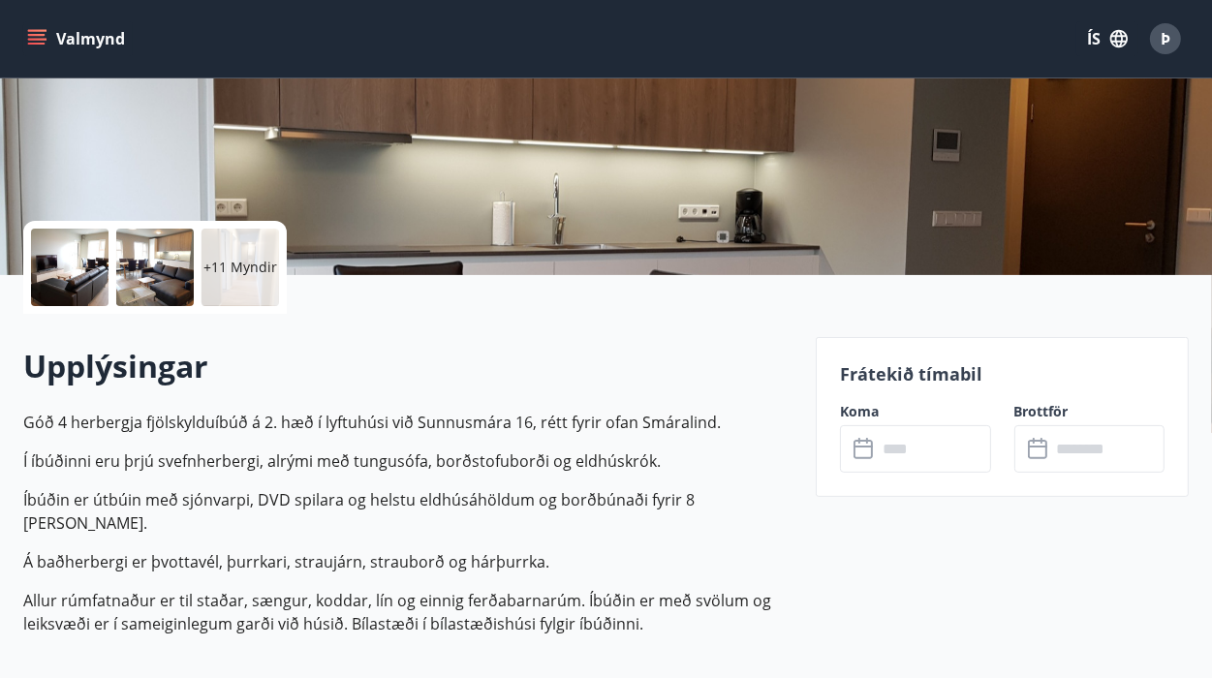
click at [866, 442] on icon at bounding box center [865, 449] width 23 height 23
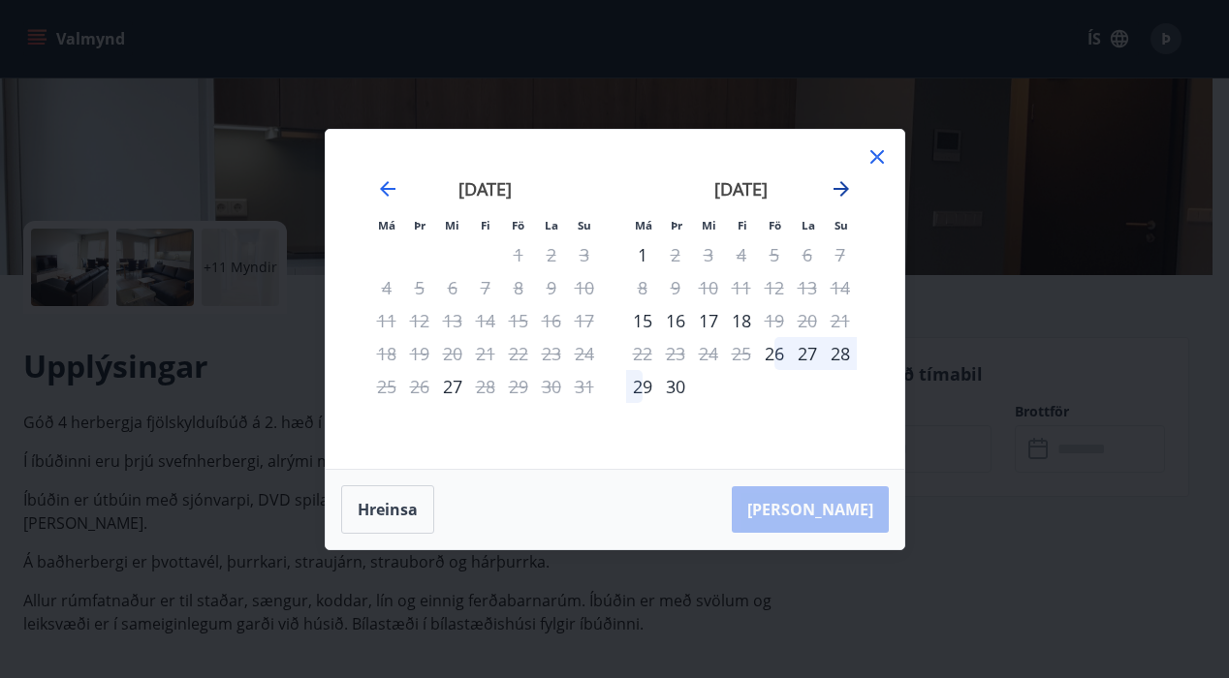
click at [839, 182] on icon "Move forward to switch to the next month." at bounding box center [841, 188] width 23 height 23
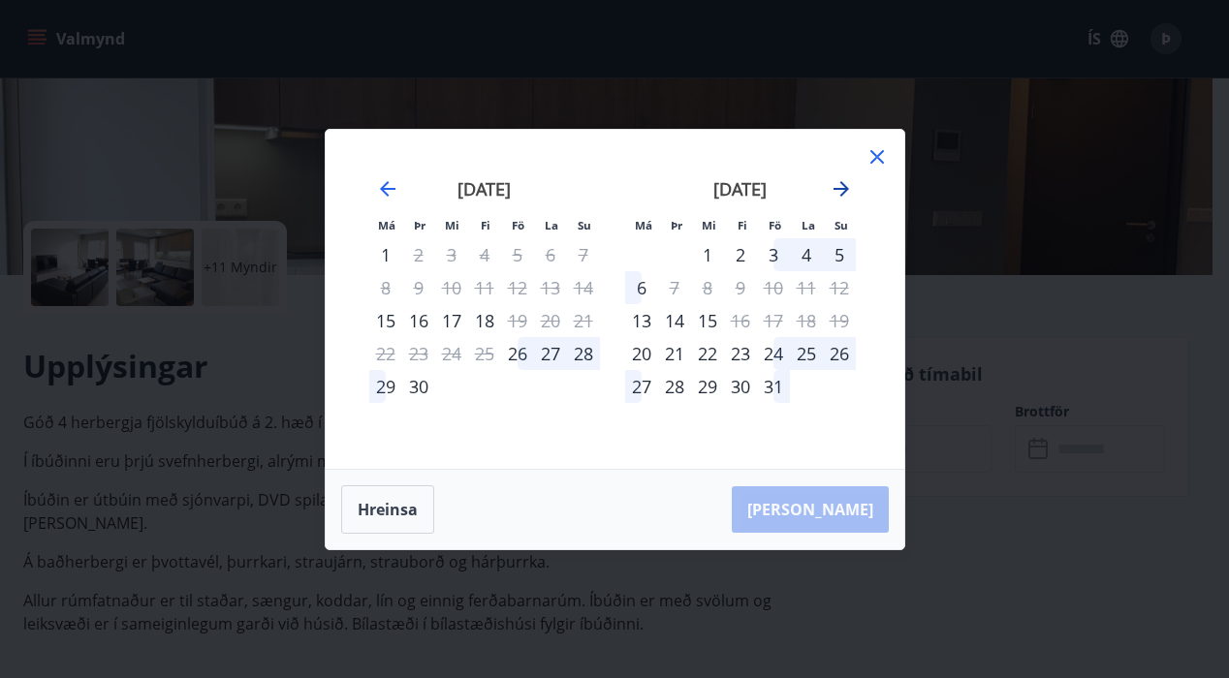
click at [839, 182] on icon "Move forward to switch to the next month." at bounding box center [841, 188] width 23 height 23
click at [835, 193] on icon "Move forward to switch to the next month." at bounding box center [841, 188] width 23 height 23
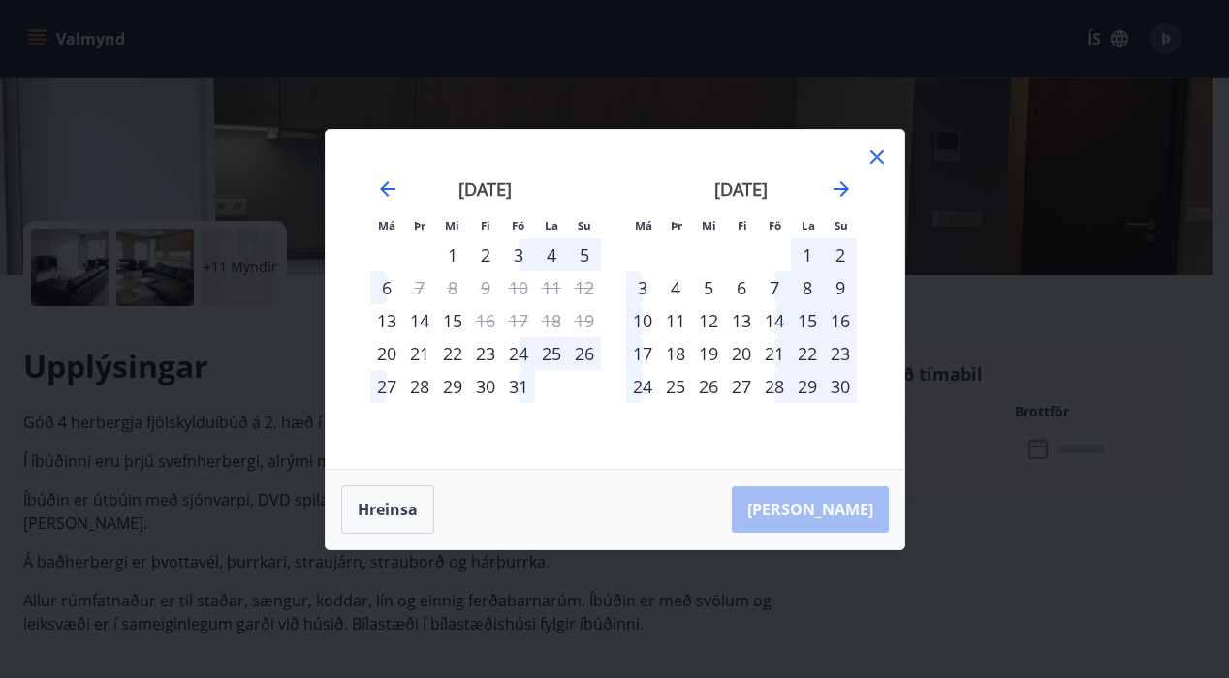
click at [771, 289] on div "7" at bounding box center [774, 287] width 33 height 33
click at [773, 285] on div "7" at bounding box center [774, 287] width 33 height 33
click at [646, 316] on div "10" at bounding box center [642, 320] width 33 height 33
click at [776, 293] on div "7" at bounding box center [774, 287] width 33 height 33
click at [645, 321] on div "10" at bounding box center [642, 320] width 33 height 33
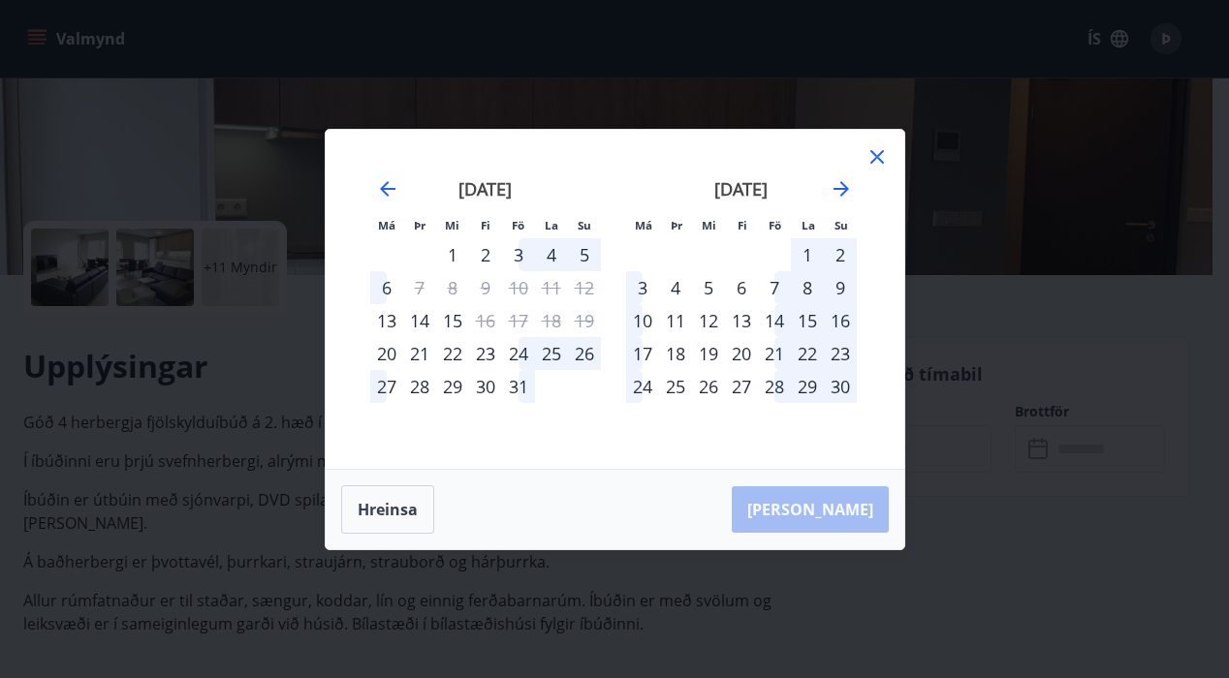
click at [829, 509] on div "Hreinsa Taka Frá" at bounding box center [615, 509] width 579 height 79
click at [845, 505] on div "Hreinsa Taka Frá" at bounding box center [615, 509] width 579 height 79
click at [876, 157] on icon at bounding box center [877, 157] width 14 height 14
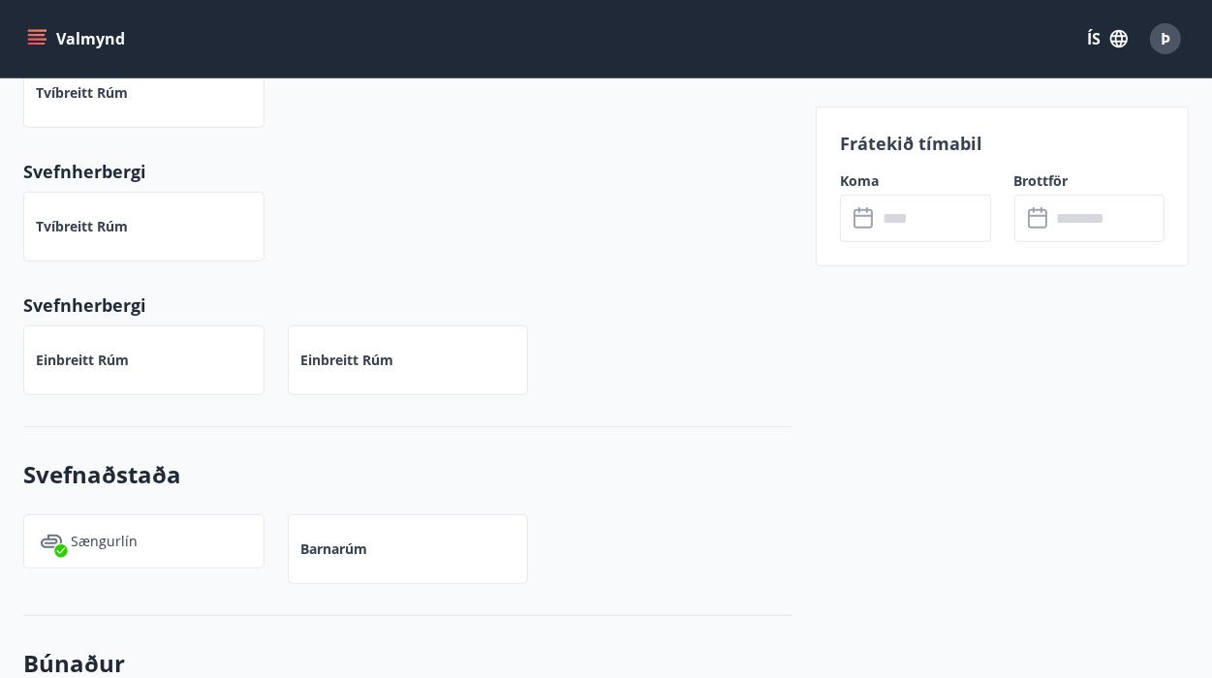
scroll to position [1023, 0]
